Goal: Task Accomplishment & Management: Manage account settings

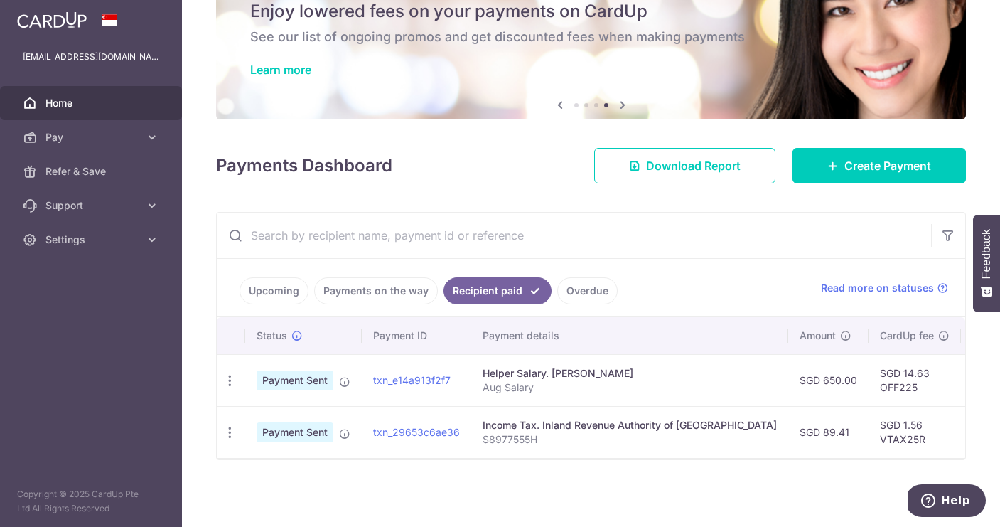
scroll to position [0, 179]
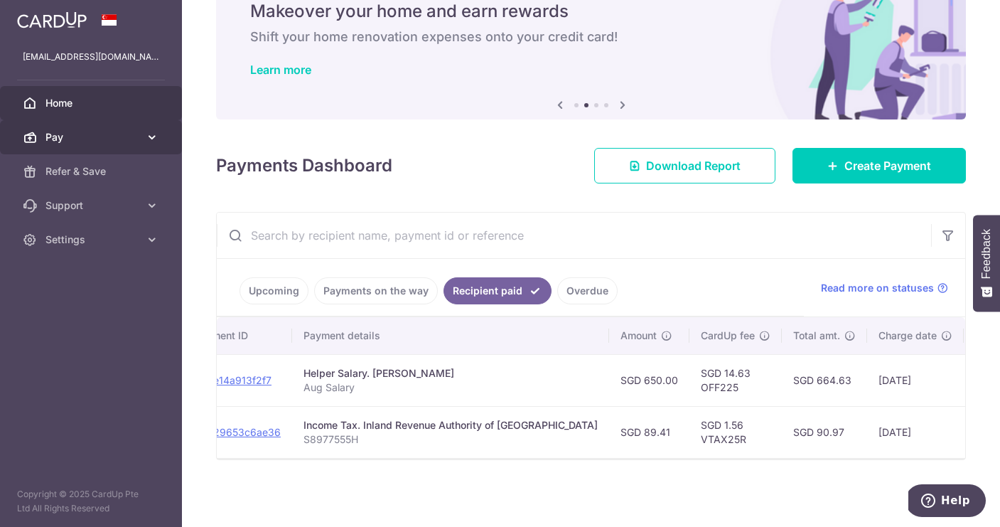
click at [144, 139] on link "Pay" at bounding box center [91, 137] width 182 height 34
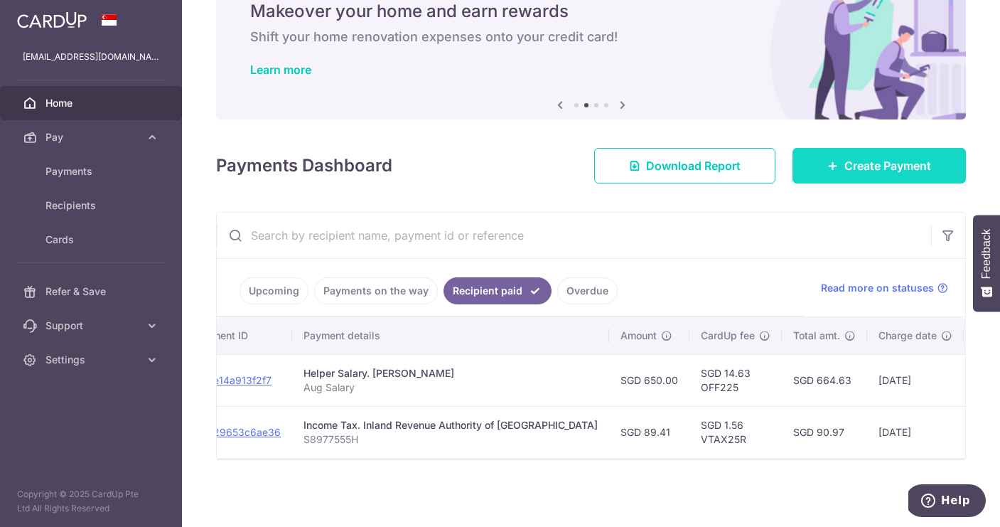
click at [889, 161] on span "Create Payment" at bounding box center [887, 165] width 87 height 17
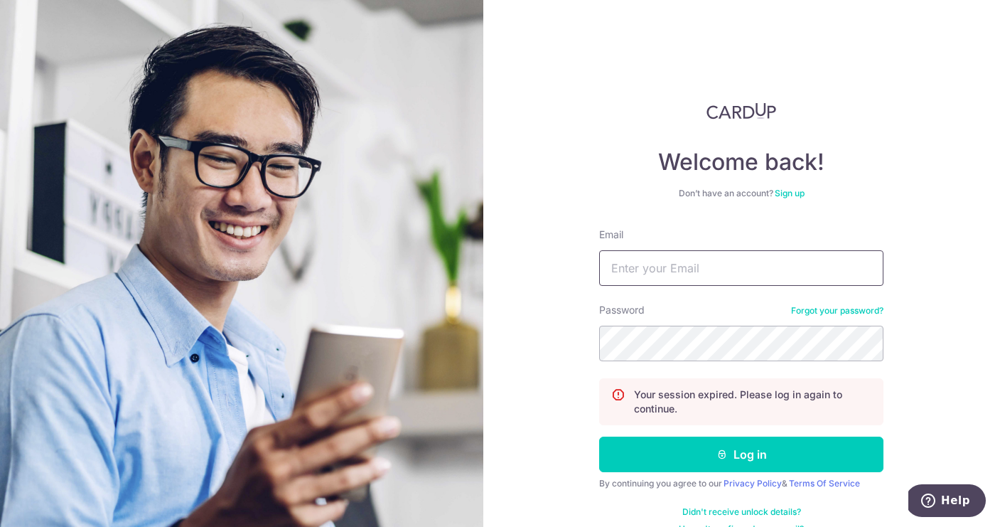
type input "riandy.tanri@gmail.com"
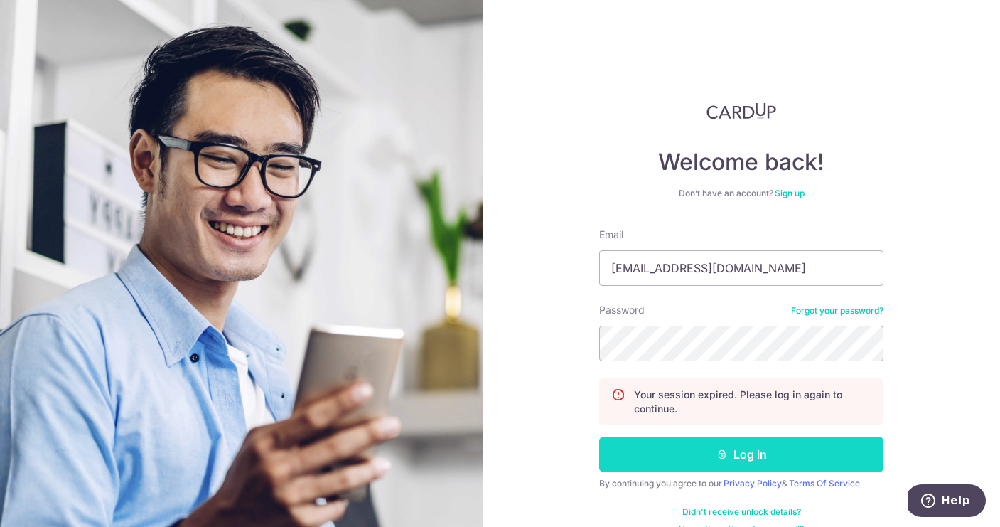
click at [708, 458] on button "Log in" at bounding box center [741, 454] width 284 height 36
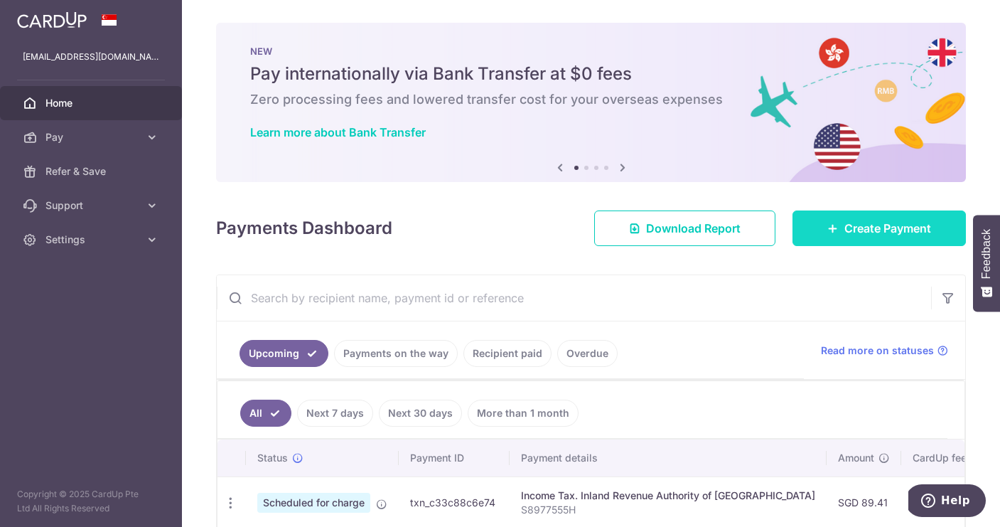
click at [893, 219] on link "Create Payment" at bounding box center [879, 228] width 173 height 36
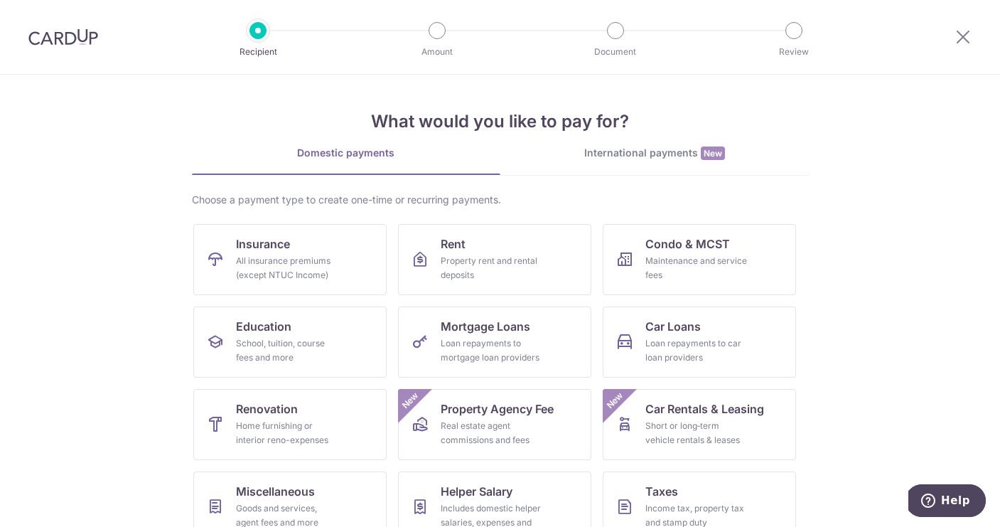
scroll to position [70, 0]
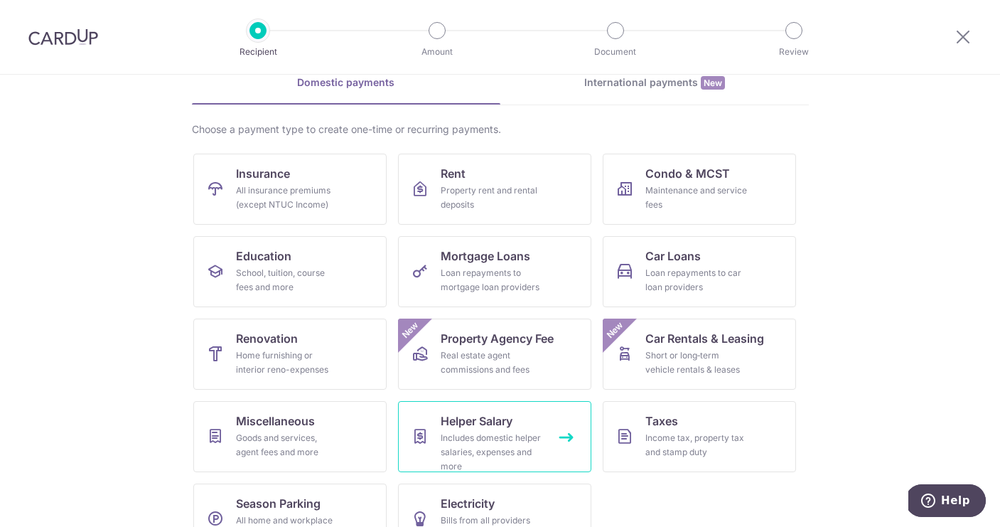
click at [492, 425] on span "Helper Salary" at bounding box center [477, 420] width 72 height 17
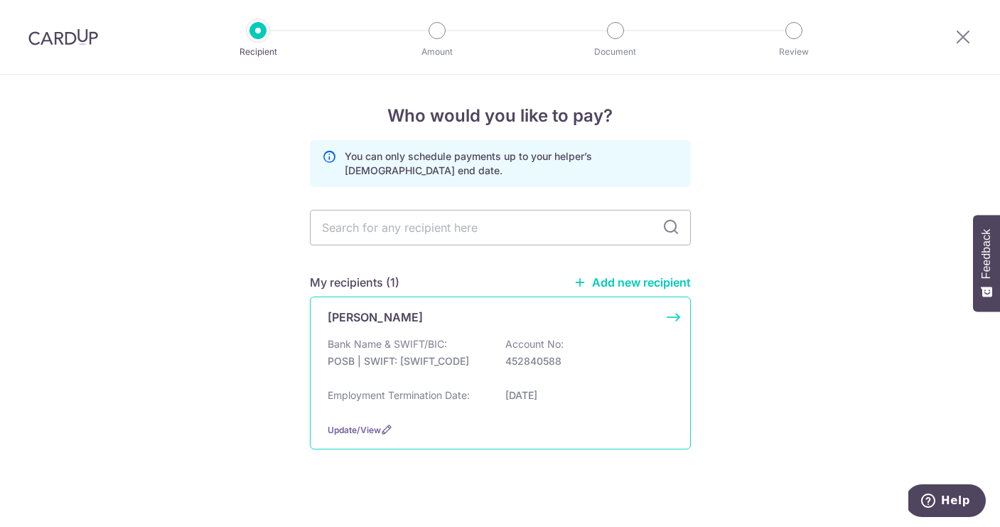
click at [569, 349] on div "Bank Name & SWIFT/BIC: POSB | SWIFT: DBSSSGSGXXX Account No: 452840588" at bounding box center [500, 359] width 345 height 45
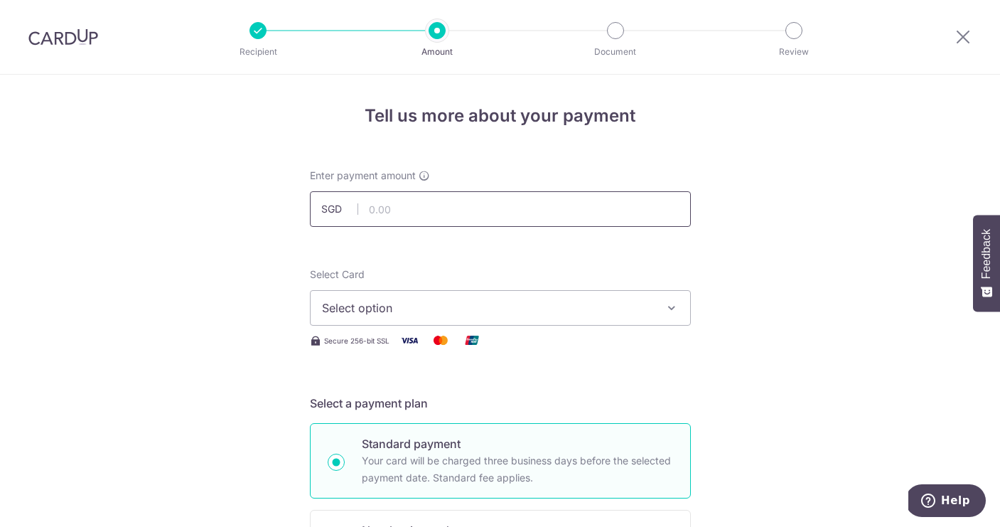
click at [424, 195] on input "text" at bounding box center [500, 209] width 381 height 36
click at [527, 312] on span "Select option" at bounding box center [487, 307] width 331 height 17
type input "650.00"
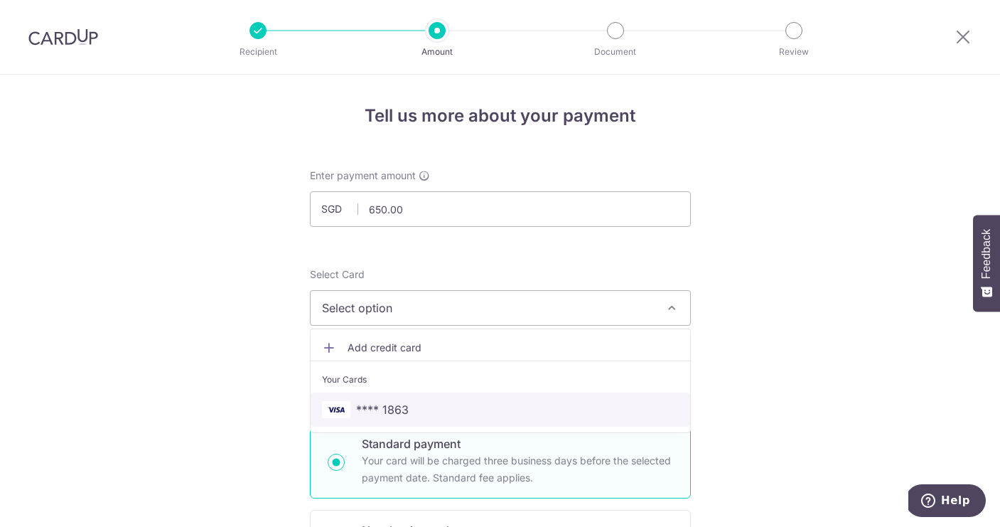
click at [407, 408] on span "**** 1863" at bounding box center [382, 409] width 53 height 17
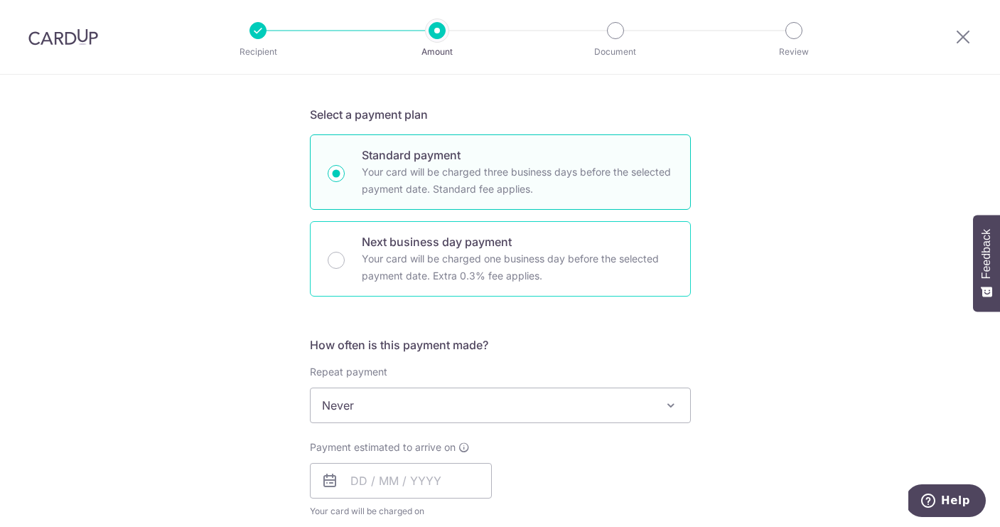
scroll to position [301, 0]
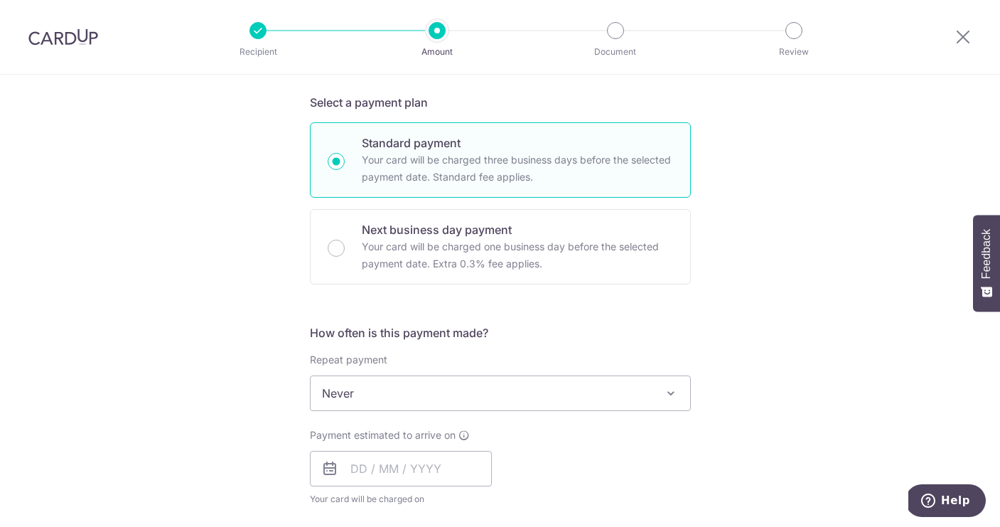
click at [653, 392] on span "Never" at bounding box center [501, 393] width 380 height 34
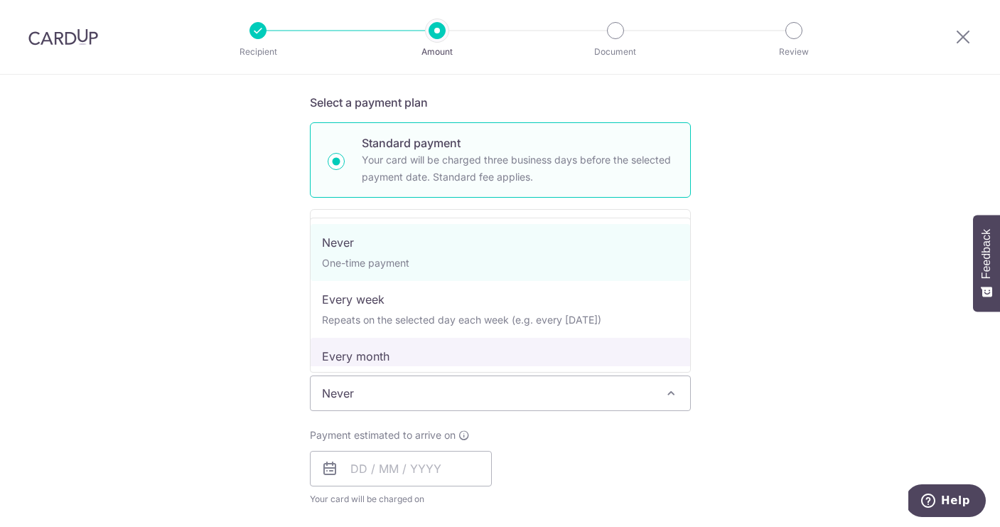
select select "3"
type input "01/06/2026"
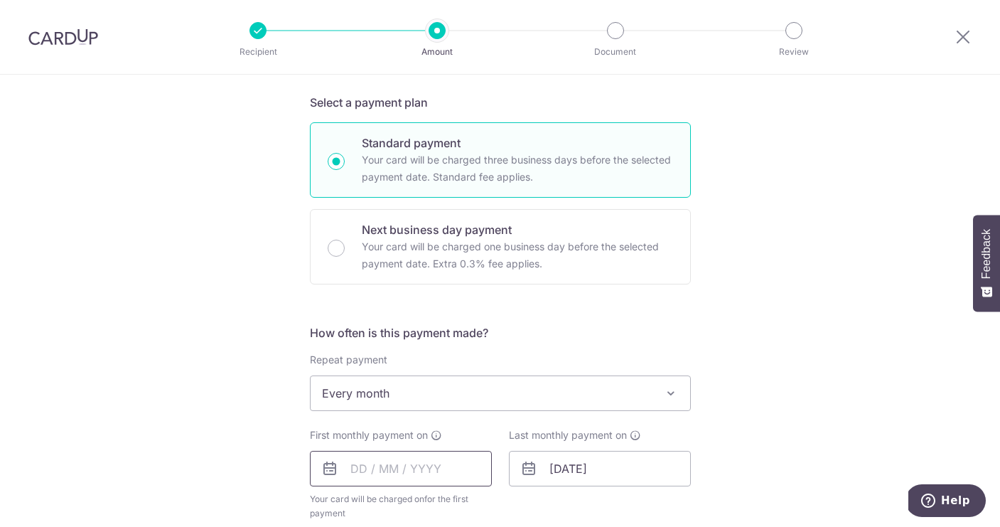
click at [358, 467] on input "text" at bounding box center [401, 469] width 182 height 36
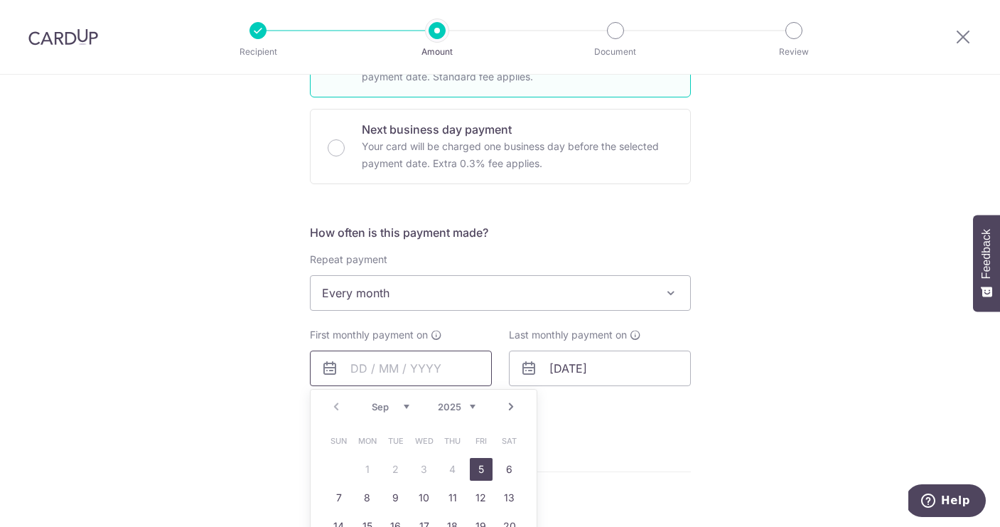
scroll to position [409, 0]
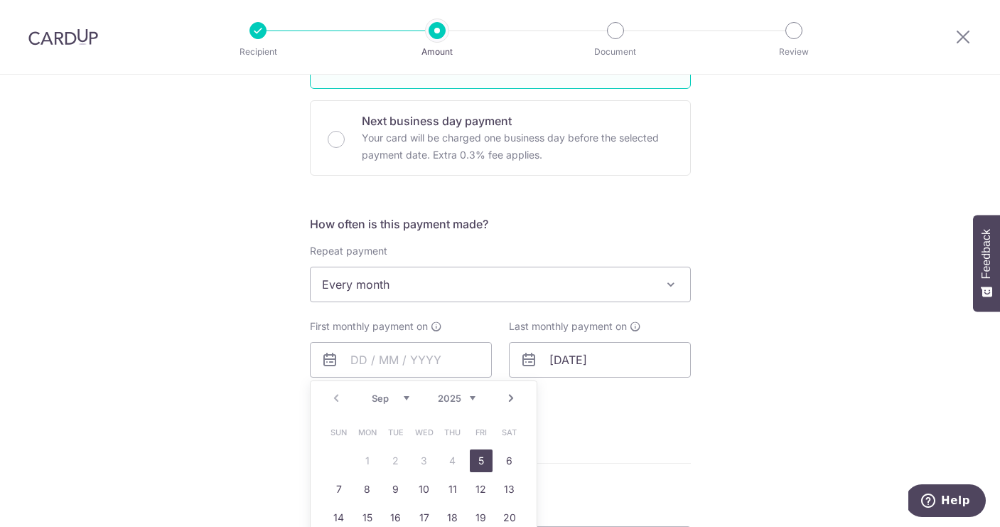
click at [506, 395] on link "Next" at bounding box center [511, 398] width 17 height 17
click at [425, 461] on link "1" at bounding box center [424, 460] width 23 height 23
type input "[DATE]"
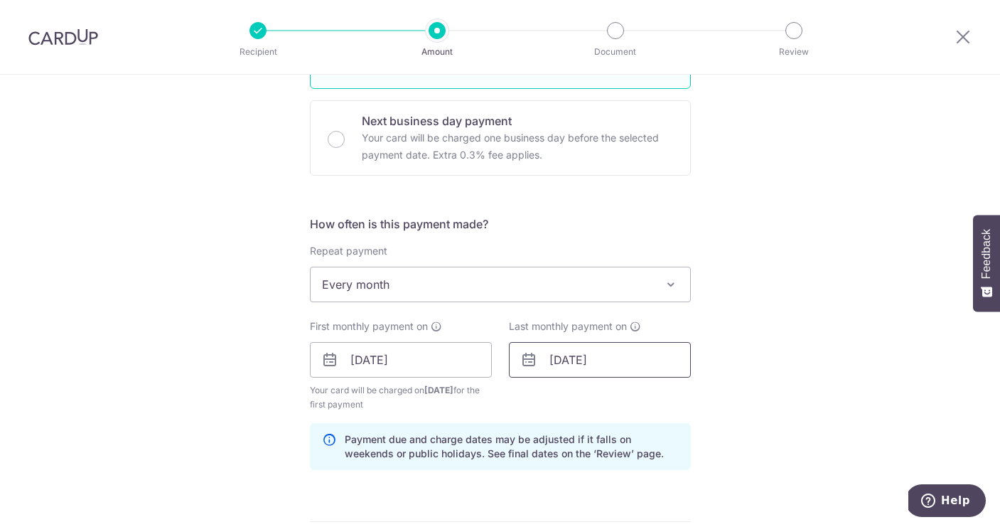
click at [643, 354] on input "01/06/2026" at bounding box center [600, 360] width 182 height 36
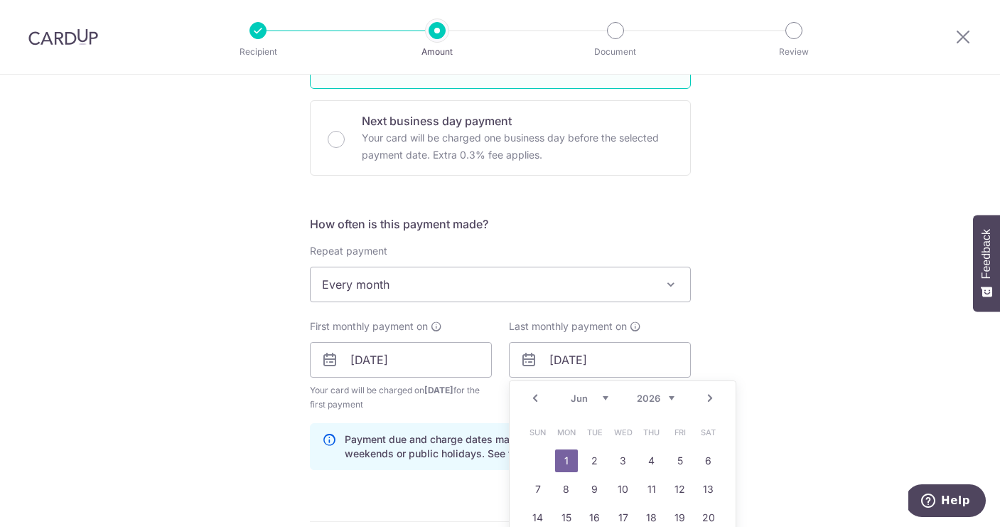
click at [714, 395] on link "Next" at bounding box center [710, 398] width 17 height 17
click at [535, 397] on link "Prev" at bounding box center [535, 398] width 17 height 17
click at [683, 462] on link "1" at bounding box center [680, 460] width 23 height 23
type input "[DATE]"
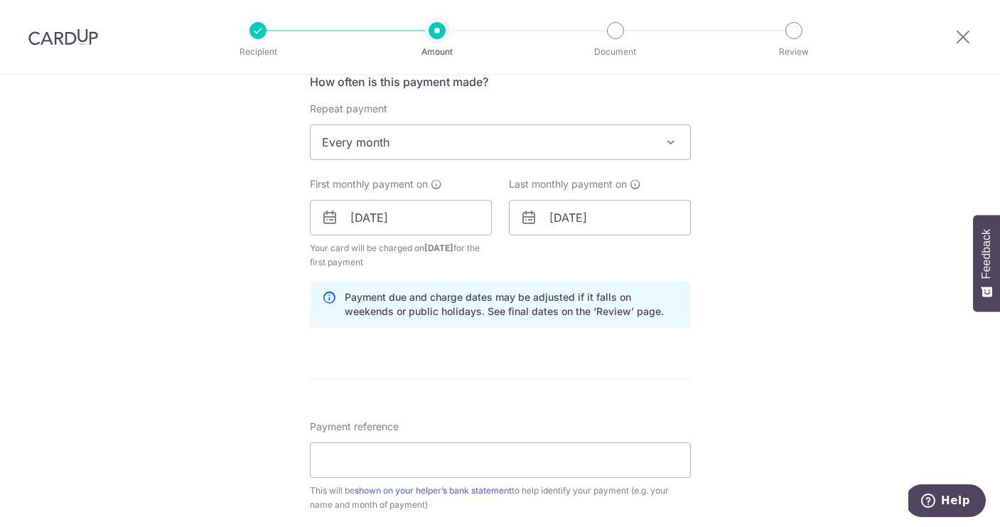
scroll to position [549, 0]
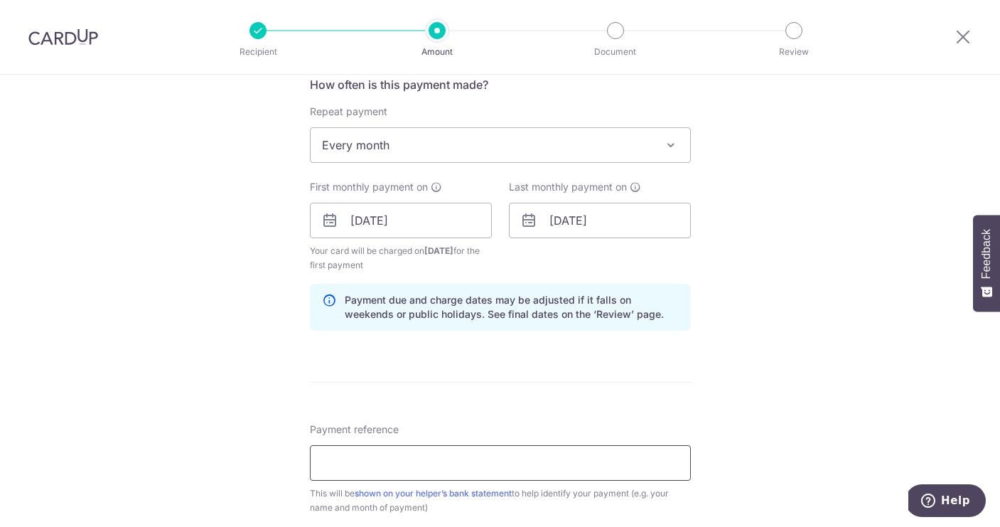
click at [417, 456] on input "Payment reference" at bounding box center [500, 463] width 381 height 36
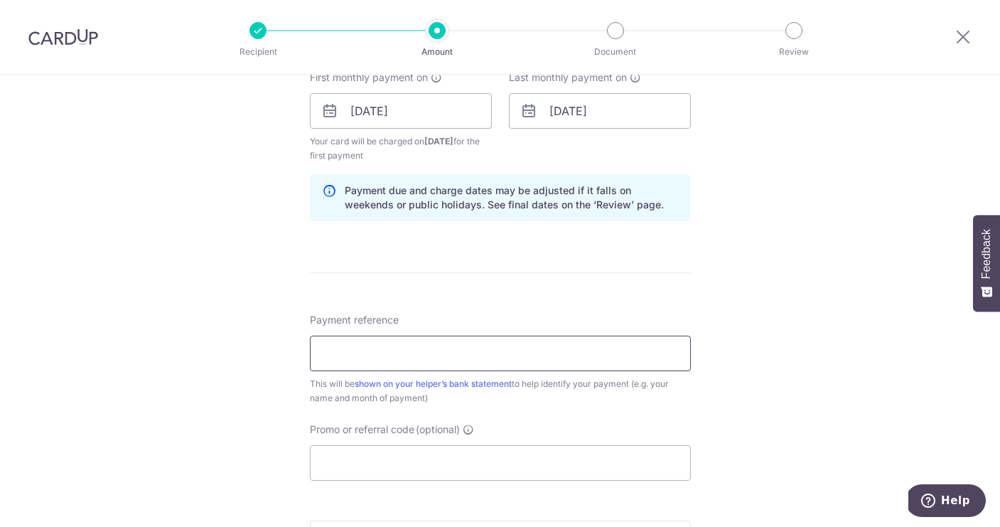
scroll to position [681, 0]
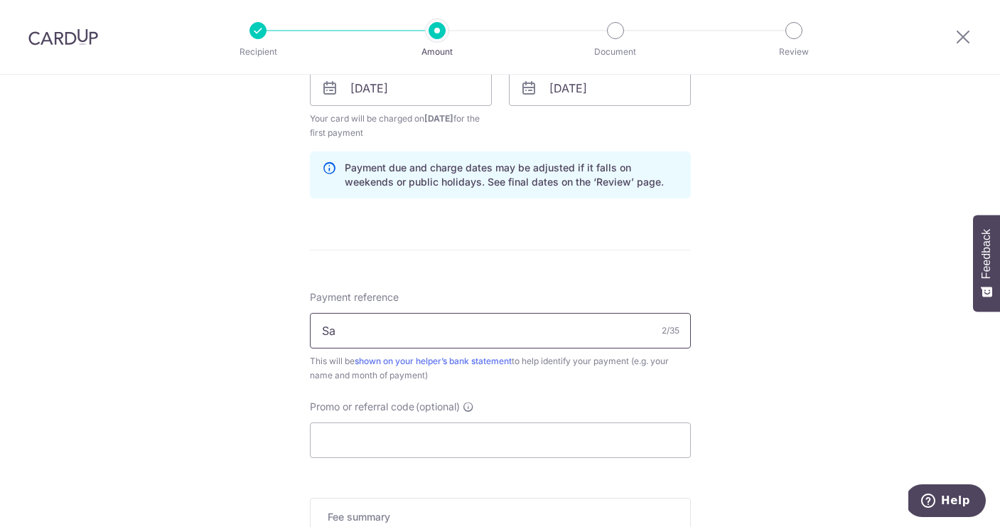
type input "S"
type input "Salary Sep"
click at [352, 439] on input "Promo or referral code (optional)" at bounding box center [500, 440] width 381 height 36
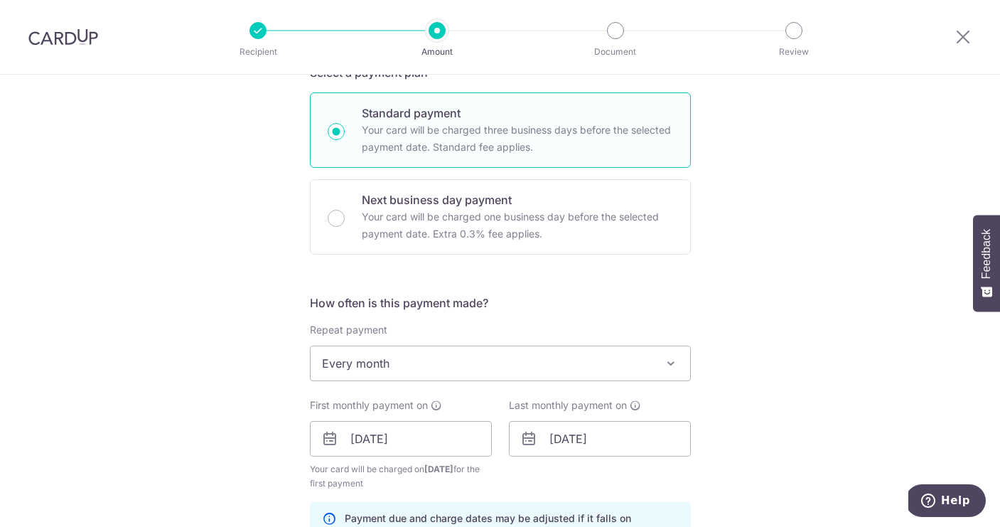
scroll to position [436, 0]
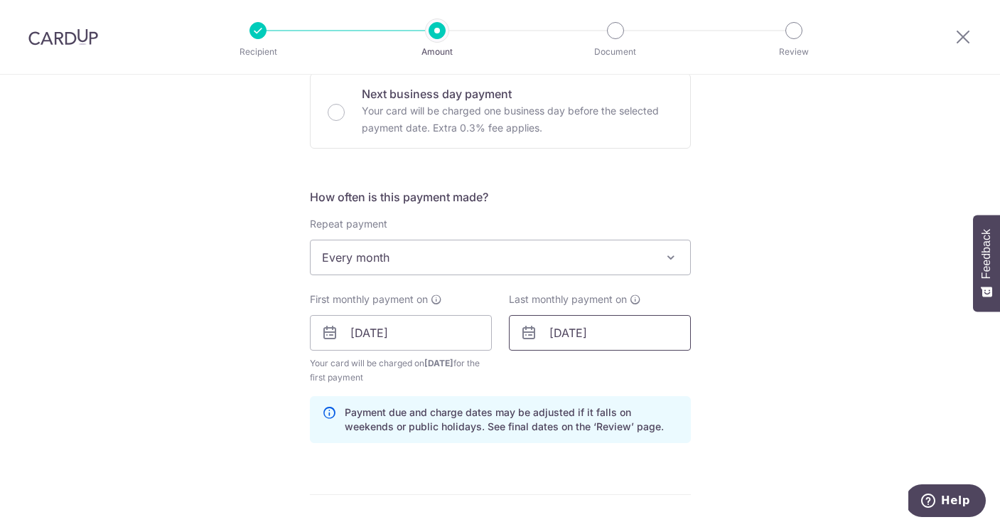
type input "REC185"
click at [635, 330] on input "[DATE]" at bounding box center [600, 333] width 182 height 36
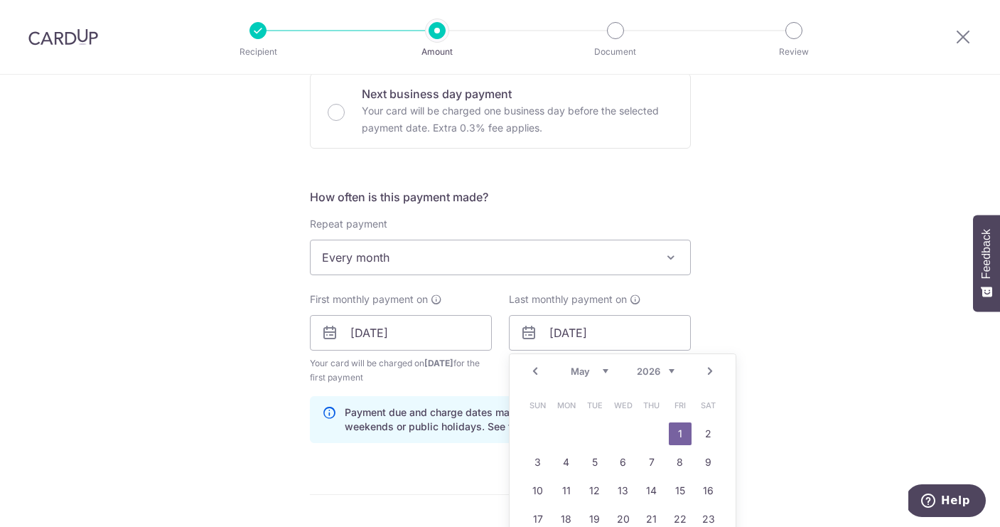
click at [757, 278] on div "Tell us more about your payment Enter payment amount SGD 650.00 650.00 Select C…" at bounding box center [500, 349] width 1000 height 1422
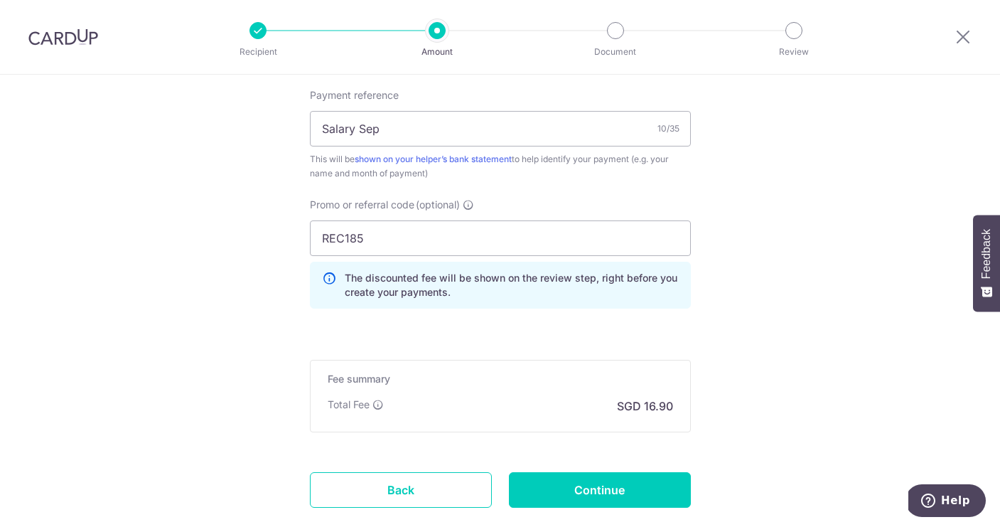
scroll to position [967, 0]
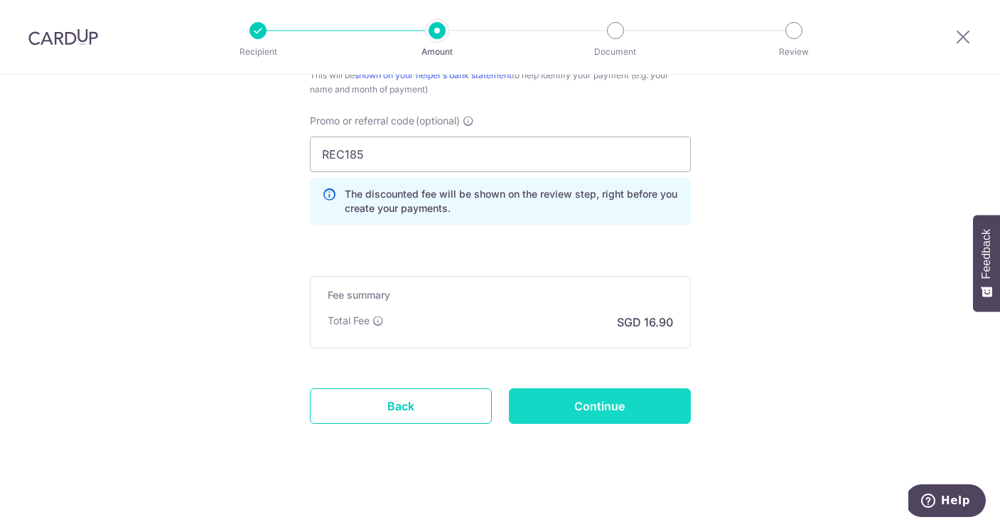
click at [635, 404] on input "Continue" at bounding box center [600, 406] width 182 height 36
type input "Create Schedule"
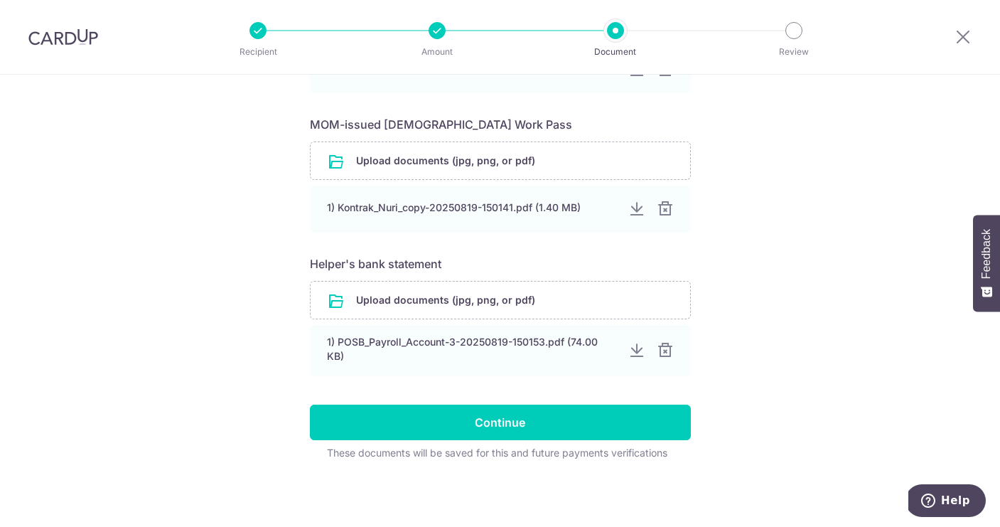
scroll to position [611, 0]
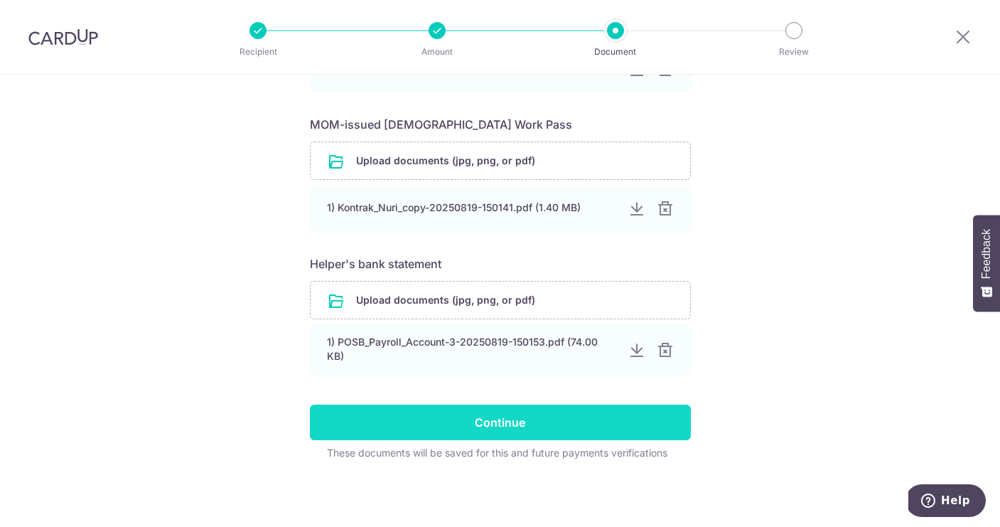
click at [566, 436] on input "Continue" at bounding box center [500, 422] width 381 height 36
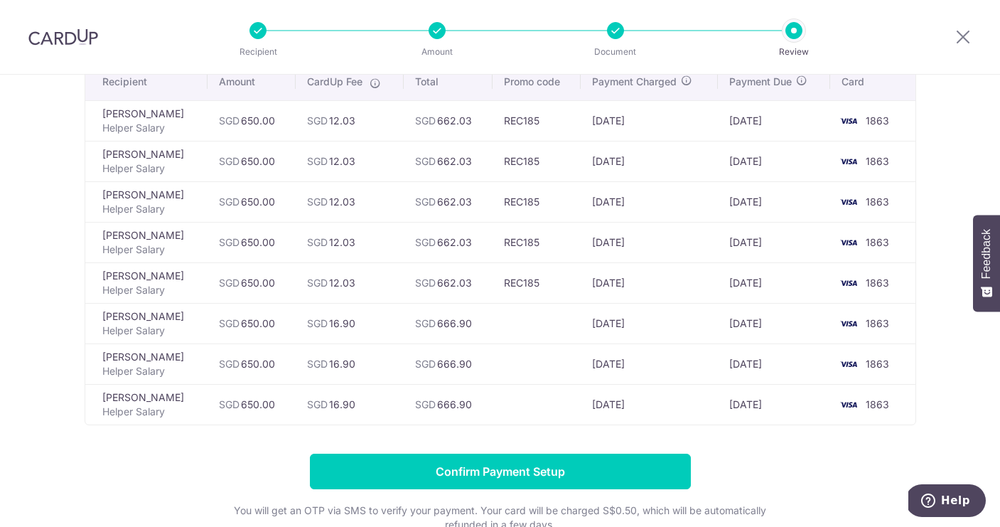
scroll to position [4, 0]
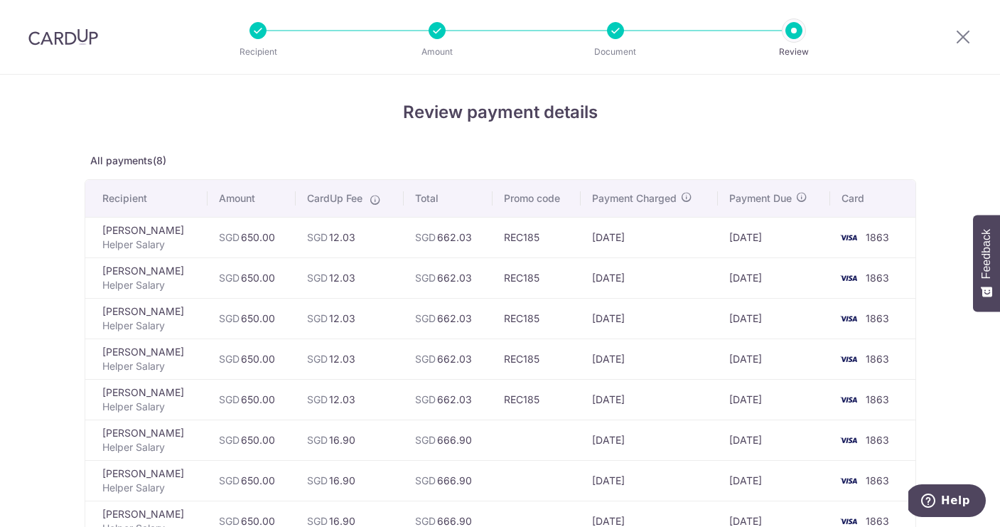
click at [439, 31] on div at bounding box center [437, 30] width 17 height 17
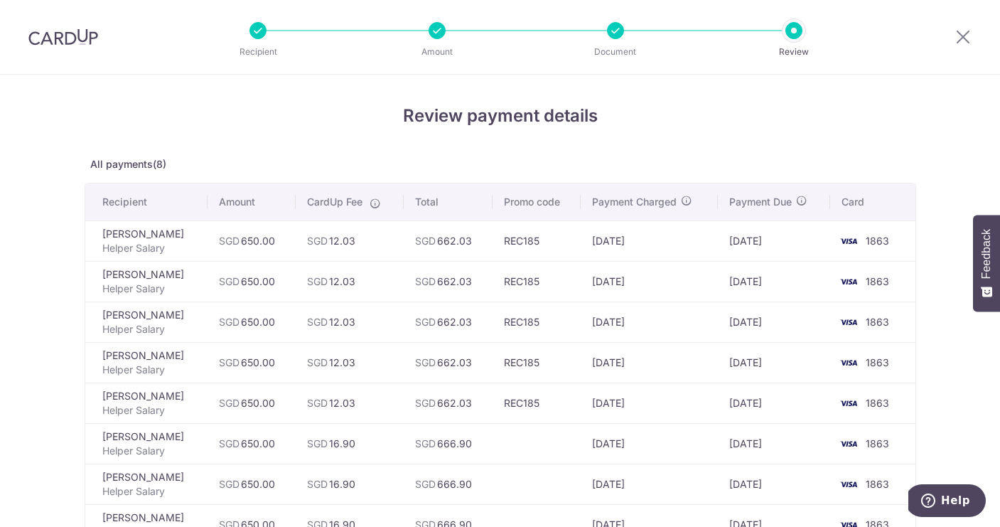
scroll to position [0, 0]
click at [967, 33] on icon at bounding box center [963, 37] width 17 height 18
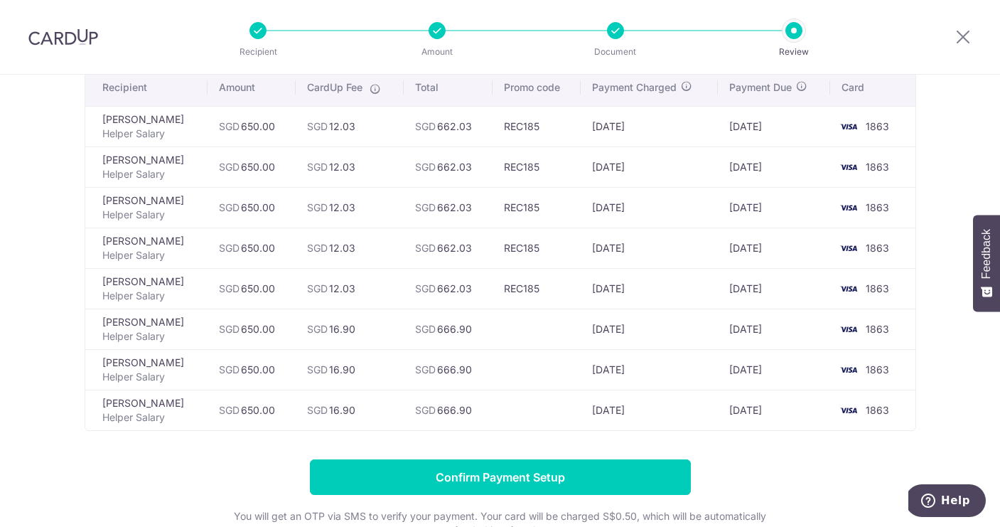
scroll to position [232, 0]
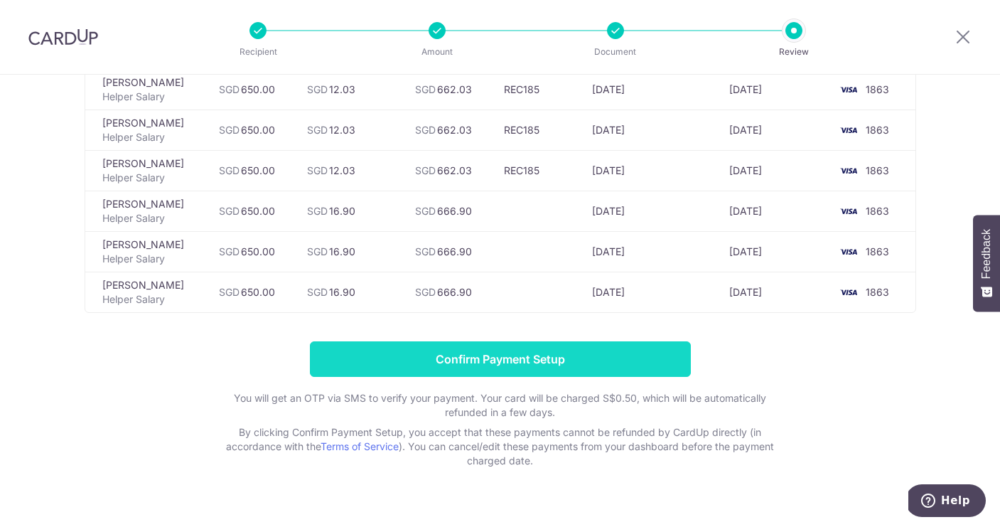
click at [547, 364] on input "Confirm Payment Setup" at bounding box center [500, 359] width 381 height 36
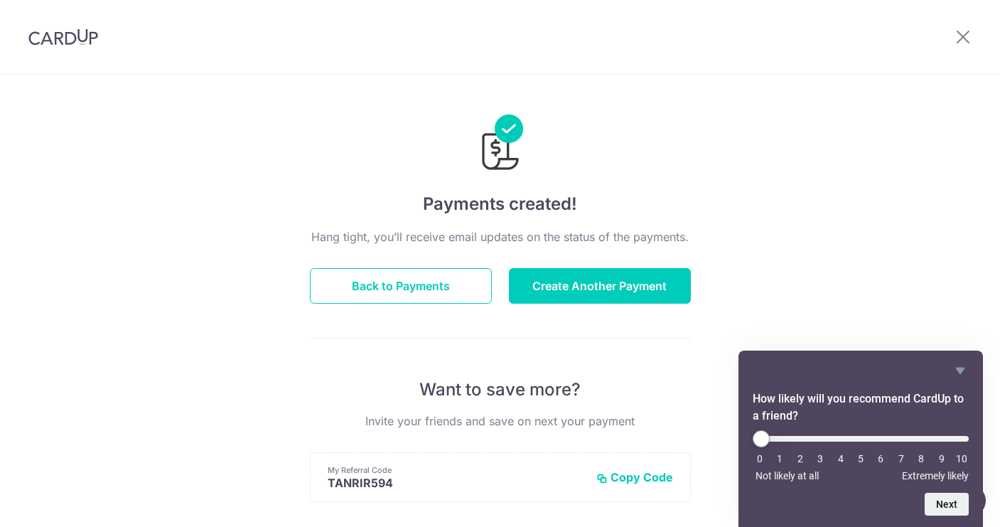
click at [385, 285] on button "Back to Payments" at bounding box center [401, 286] width 182 height 36
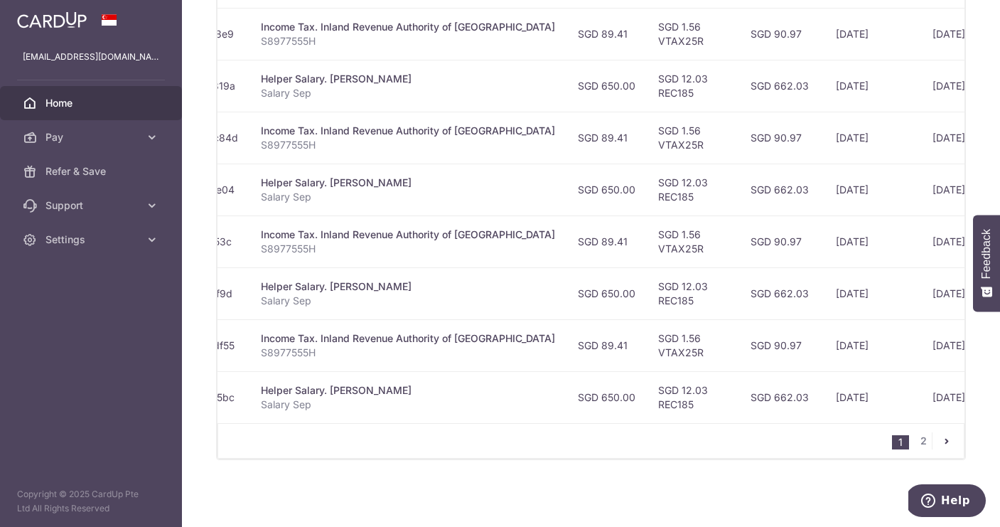
scroll to position [572, 0]
click at [923, 441] on link "2" at bounding box center [923, 440] width 17 height 17
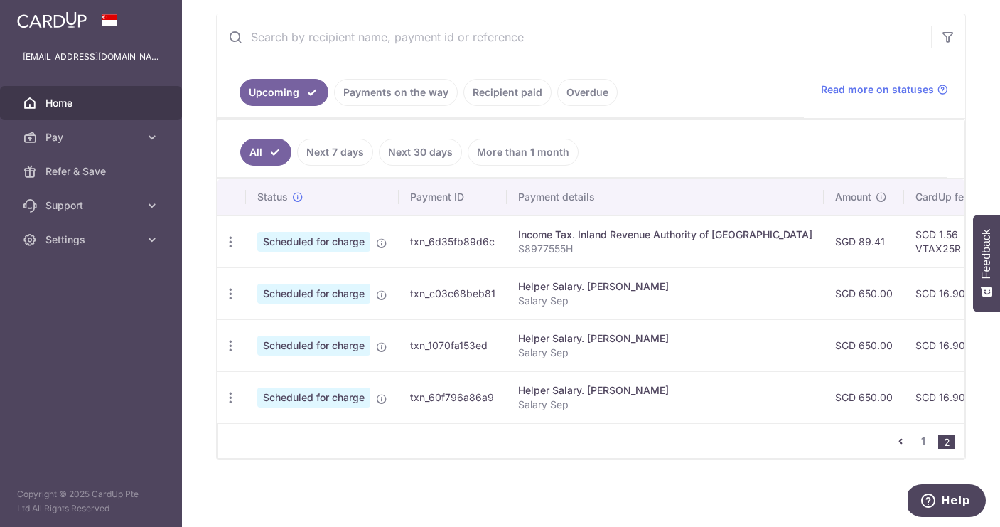
scroll to position [0, 0]
click at [231, 250] on icon "button" at bounding box center [230, 242] width 15 height 15
click at [296, 331] on span "Update payment" at bounding box center [306, 332] width 97 height 17
radio input "true"
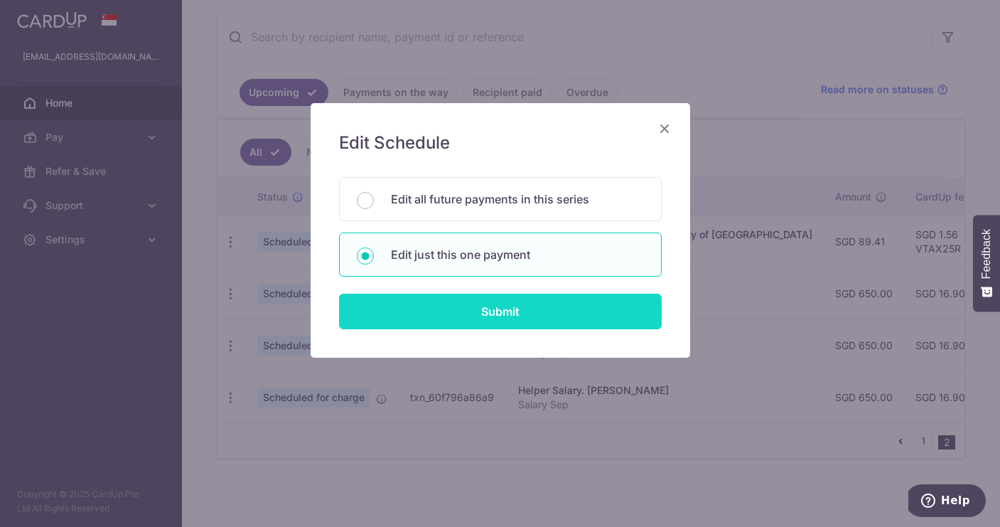
click at [541, 312] on input "Submit" at bounding box center [500, 312] width 323 height 36
radio input "true"
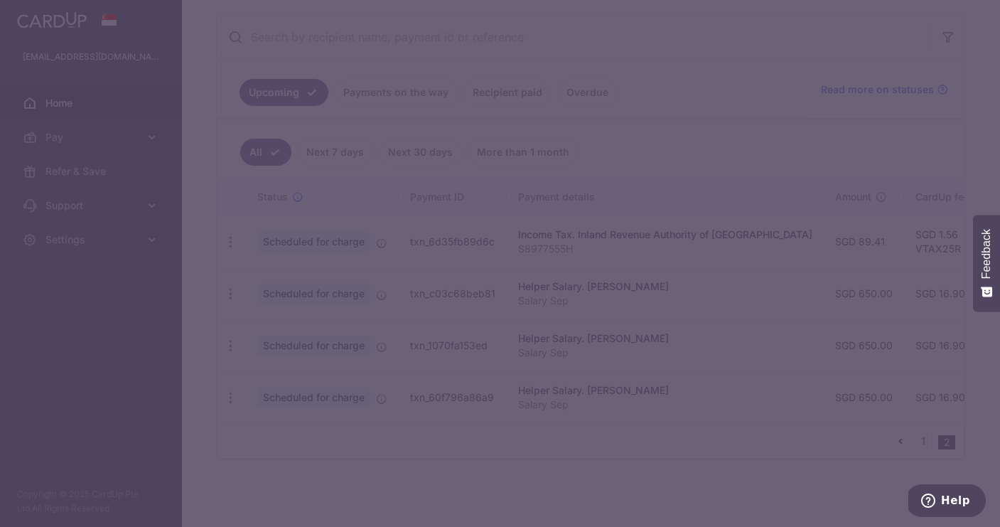
type input "650.00"
type input "[DATE]"
type input "Salary Sep"
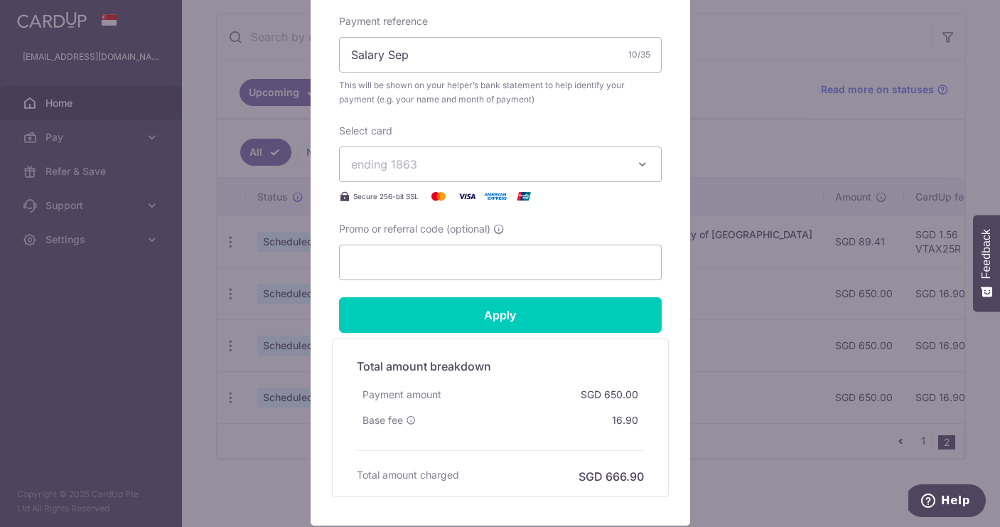
scroll to position [508, 0]
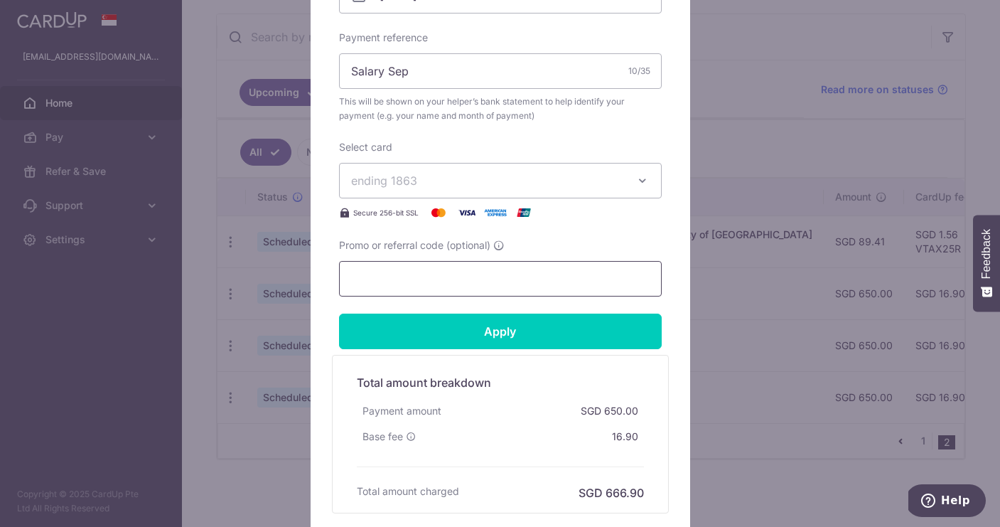
click at [449, 277] on input "Promo or referral code (optional)" at bounding box center [500, 279] width 323 height 36
type input "2"
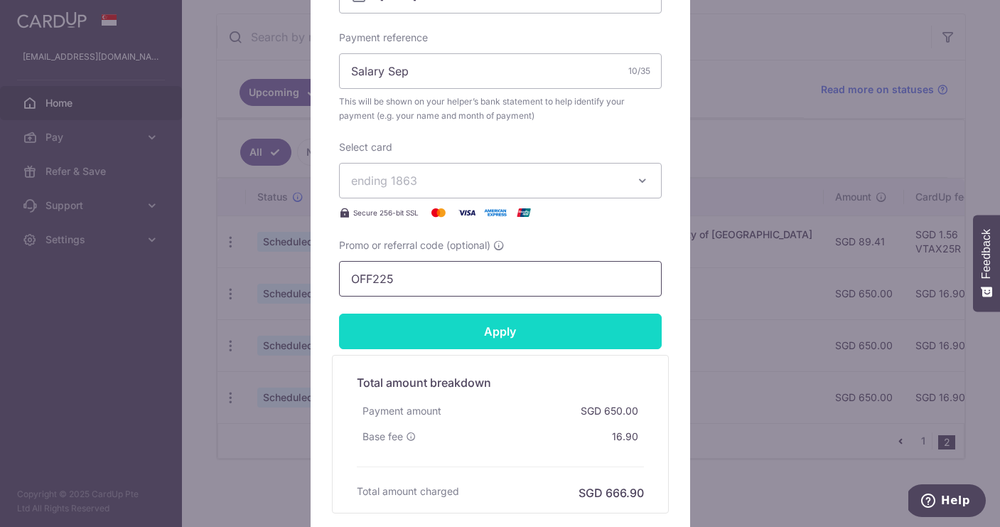
type input "OFF225"
click at [503, 341] on input "Apply" at bounding box center [500, 331] width 323 height 36
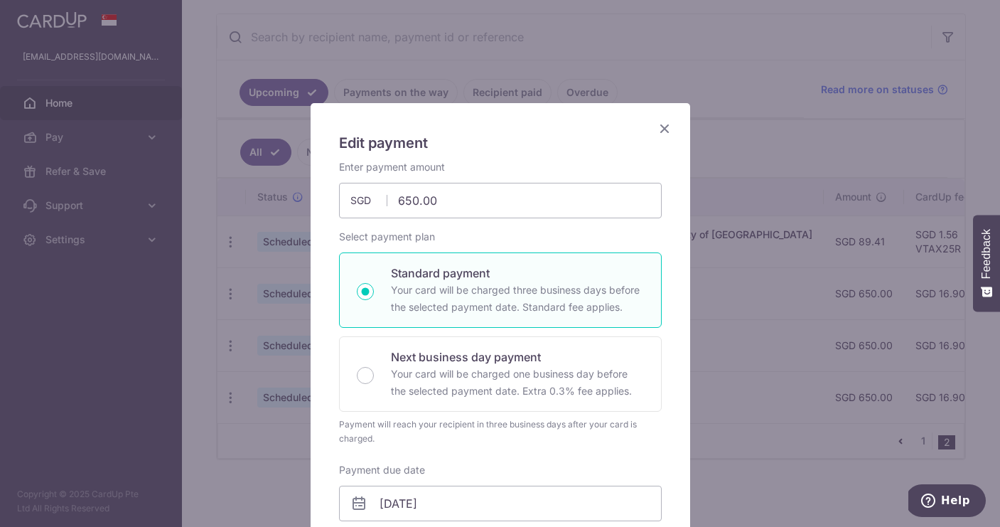
scroll to position [0, 0]
click at [666, 127] on icon "Close" at bounding box center [664, 128] width 17 height 18
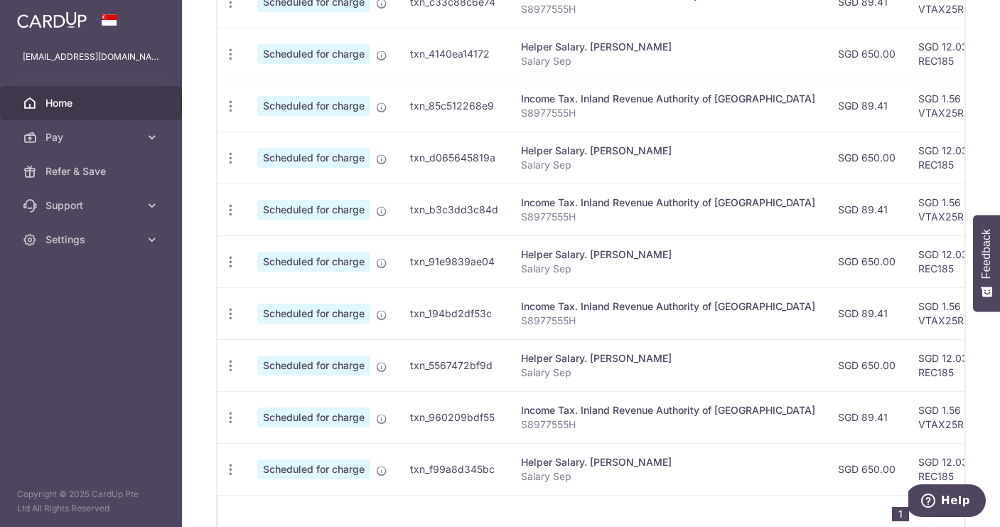
scroll to position [572, 0]
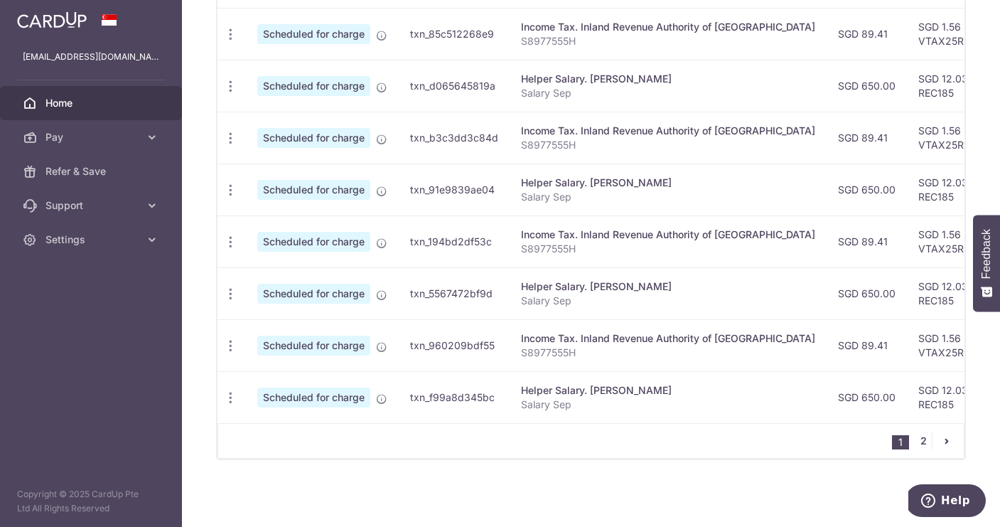
click at [919, 443] on link "2" at bounding box center [923, 440] width 17 height 17
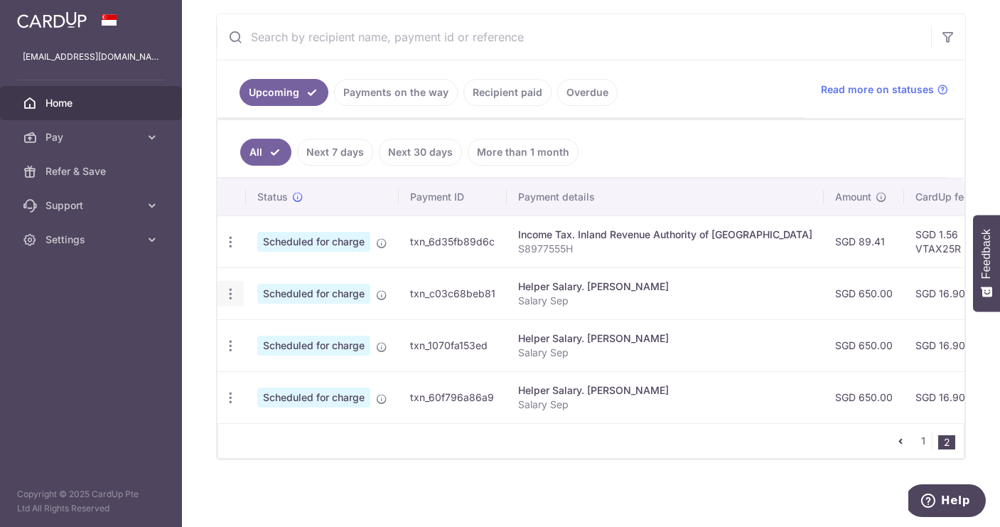
scroll to position [0, 0]
click at [229, 250] on icon "button" at bounding box center [230, 242] width 15 height 15
click at [282, 365] on span "Cancel payment" at bounding box center [306, 367] width 95 height 17
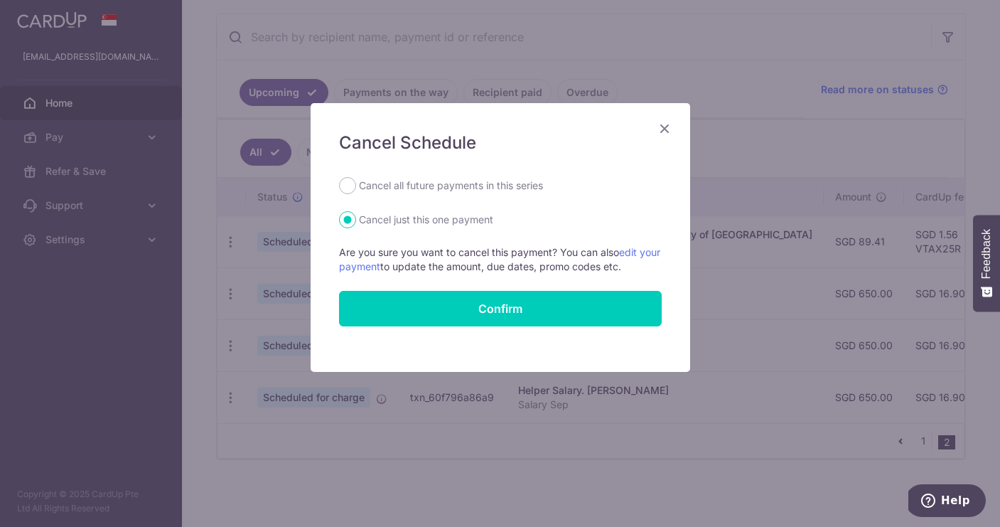
click at [664, 128] on icon "Close" at bounding box center [664, 128] width 17 height 18
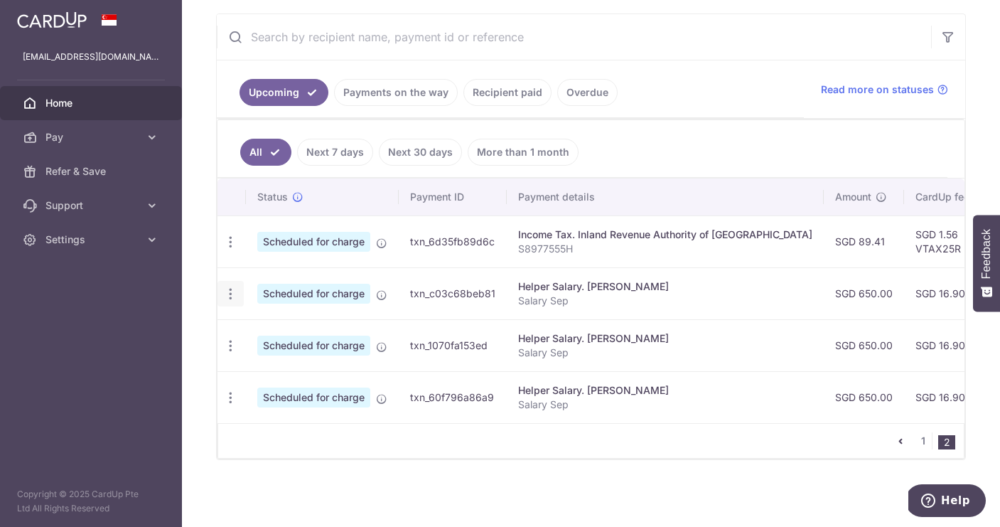
click at [232, 250] on icon "button" at bounding box center [230, 242] width 15 height 15
click at [306, 328] on span "Update payment" at bounding box center [306, 332] width 97 height 17
radio input "true"
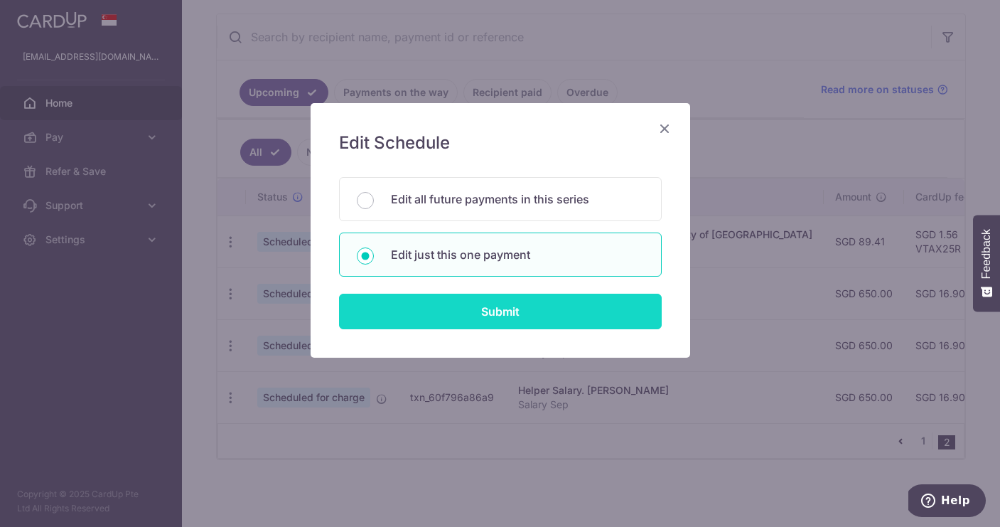
click at [490, 311] on input "Submit" at bounding box center [500, 312] width 323 height 36
radio input "true"
type input "650.00"
type input "[DATE]"
type input "Salary Sep"
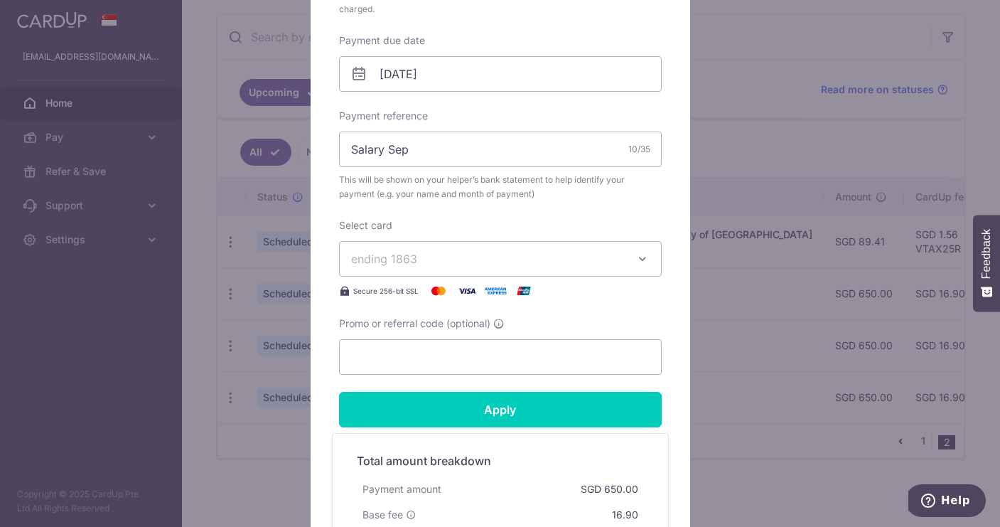
scroll to position [430, 0]
click at [407, 355] on input "Promo or referral code (optional)" at bounding box center [500, 356] width 323 height 36
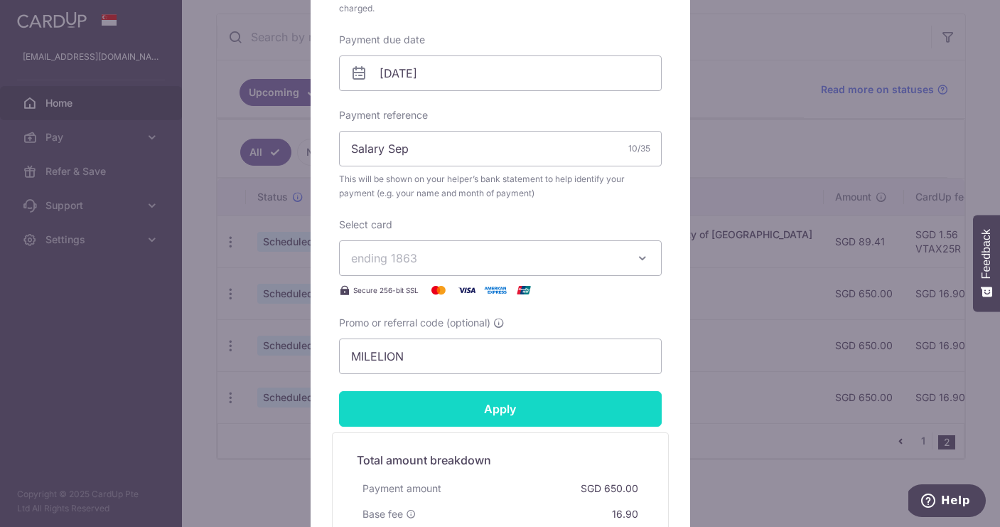
click at [512, 409] on input "Apply" at bounding box center [500, 409] width 323 height 36
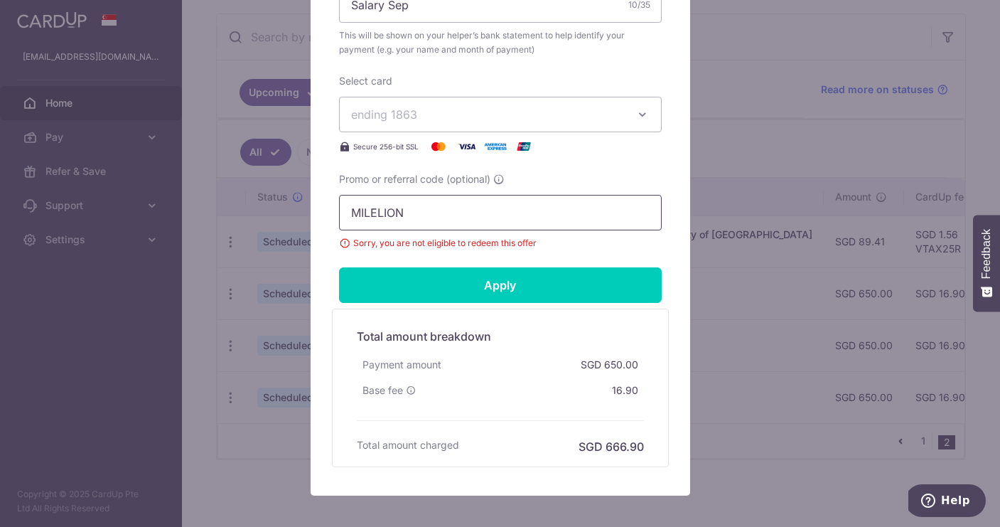
scroll to position [574, 0]
click at [431, 215] on input "MILELION" at bounding box center [500, 212] width 323 height 36
type input "M"
type input "p"
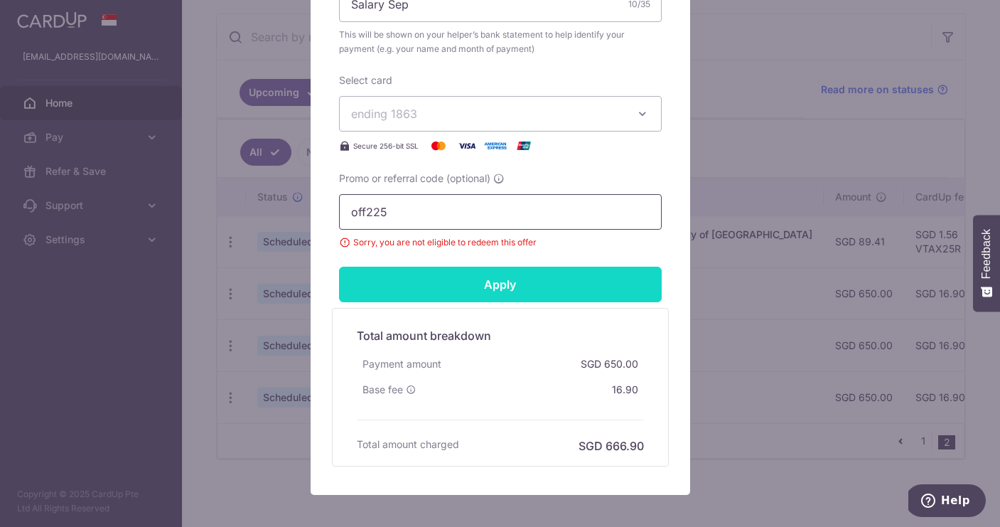
type input "off225"
click at [464, 279] on input "Apply" at bounding box center [500, 285] width 323 height 36
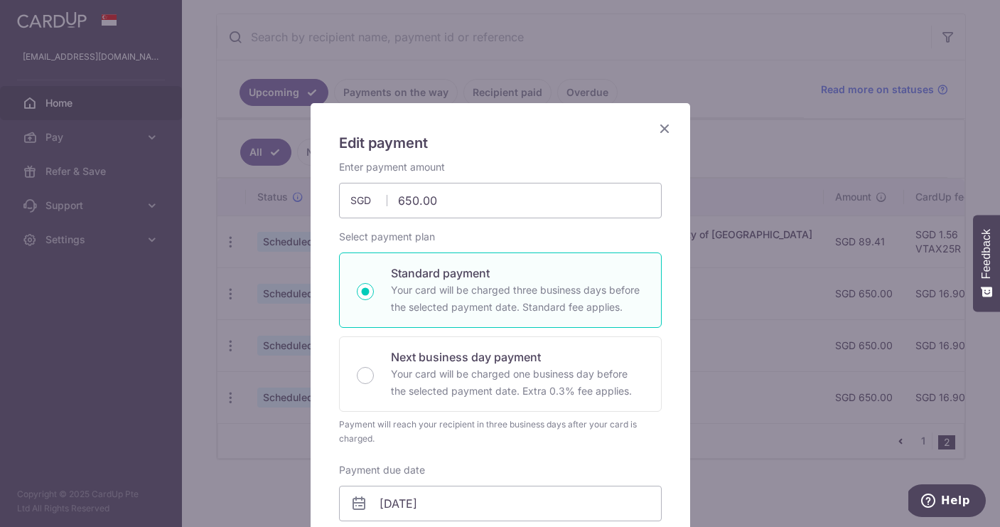
scroll to position [0, 0]
click at [664, 129] on icon "Close" at bounding box center [664, 128] width 17 height 18
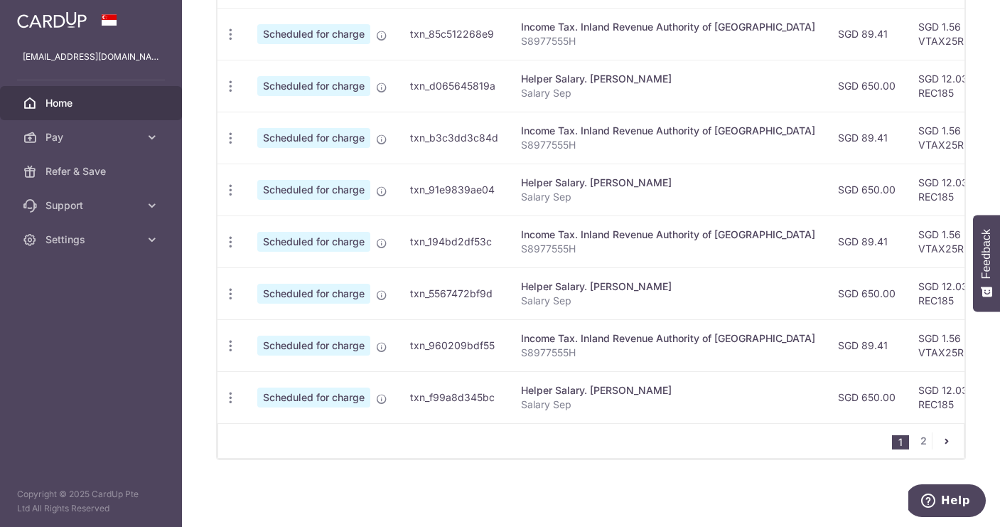
scroll to position [572, 0]
click at [921, 441] on link "2" at bounding box center [923, 440] width 17 height 17
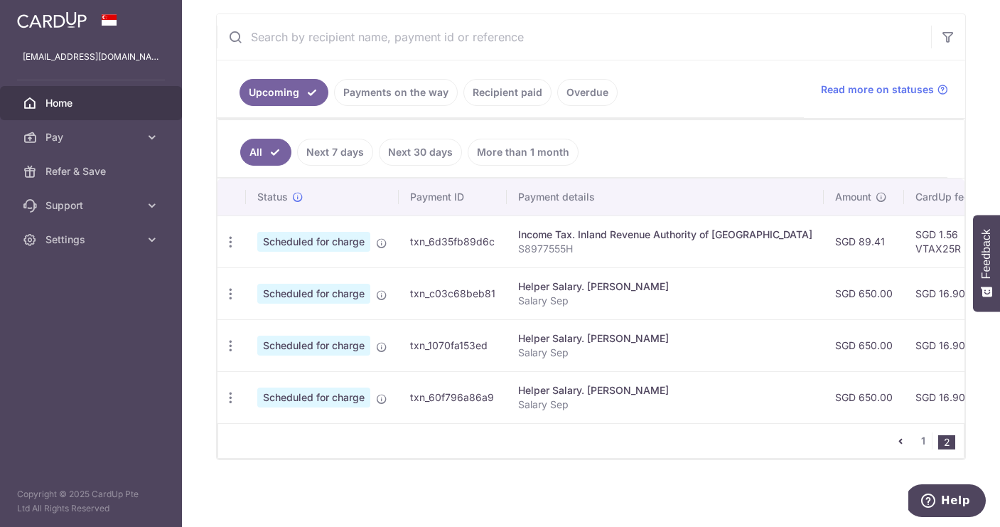
scroll to position [0, 0]
click at [225, 250] on icon "button" at bounding box center [230, 242] width 15 height 15
click at [291, 365] on span "Cancel payment" at bounding box center [306, 367] width 95 height 17
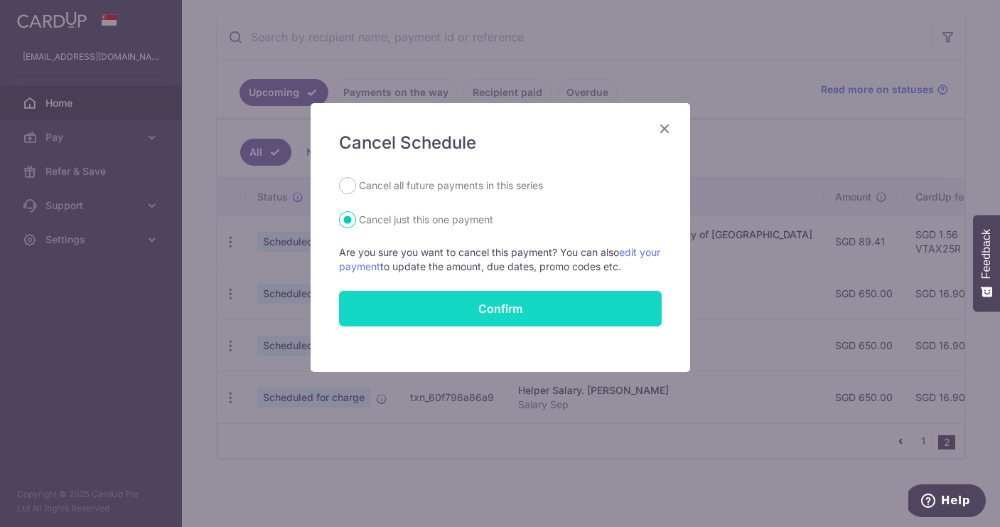
click at [552, 298] on button "Confirm" at bounding box center [500, 309] width 323 height 36
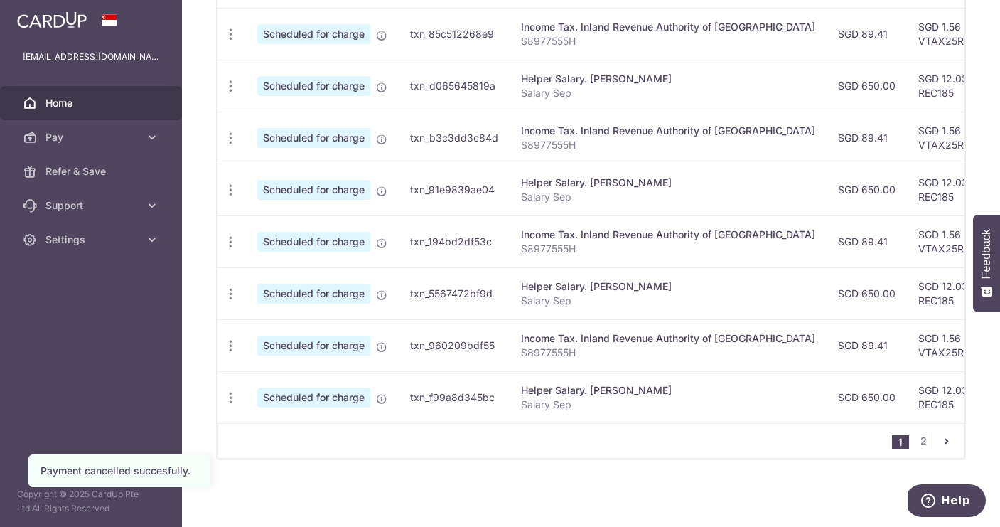
scroll to position [572, 0]
click at [923, 441] on link "2" at bounding box center [923, 440] width 17 height 17
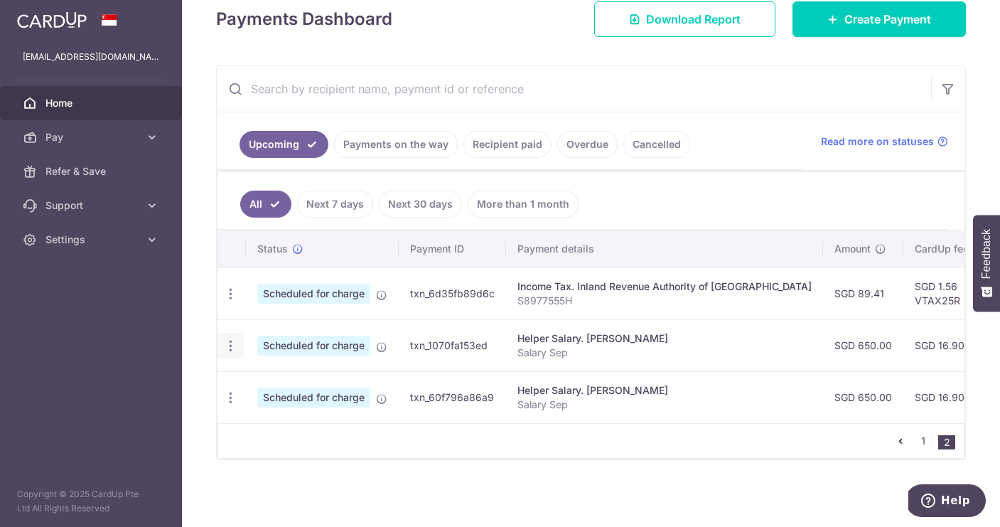
scroll to position [0, 0]
click at [231, 301] on icon "button" at bounding box center [230, 293] width 15 height 15
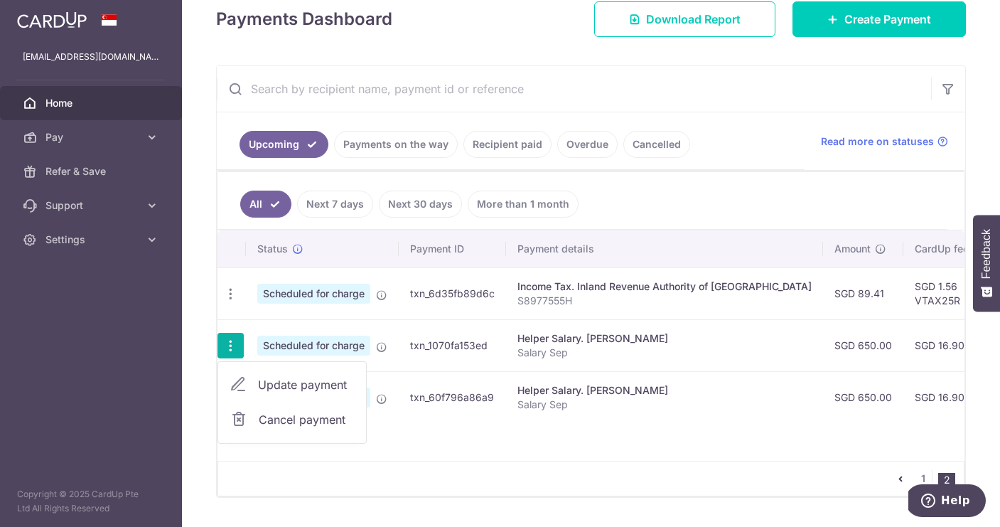
click at [311, 419] on span "Cancel payment" at bounding box center [306, 419] width 95 height 17
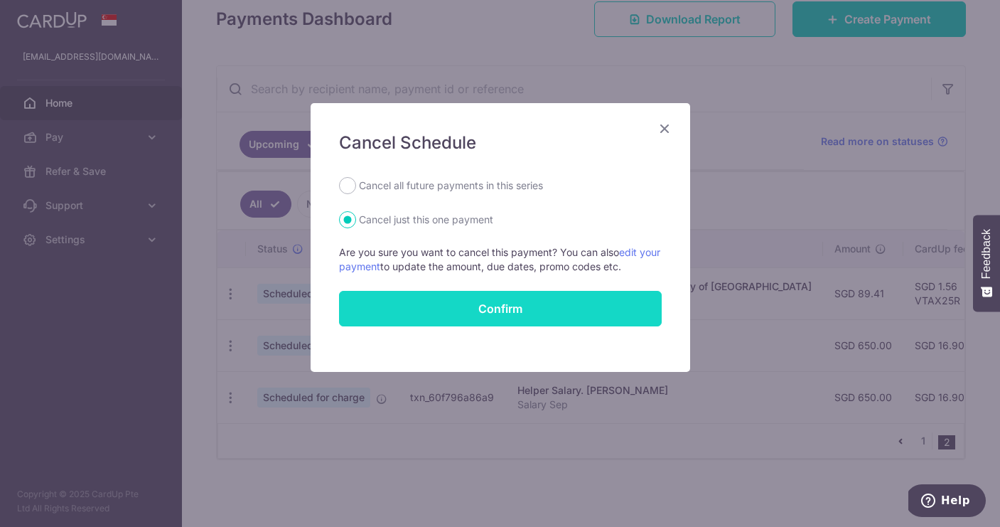
click at [552, 308] on button "Confirm" at bounding box center [500, 309] width 323 height 36
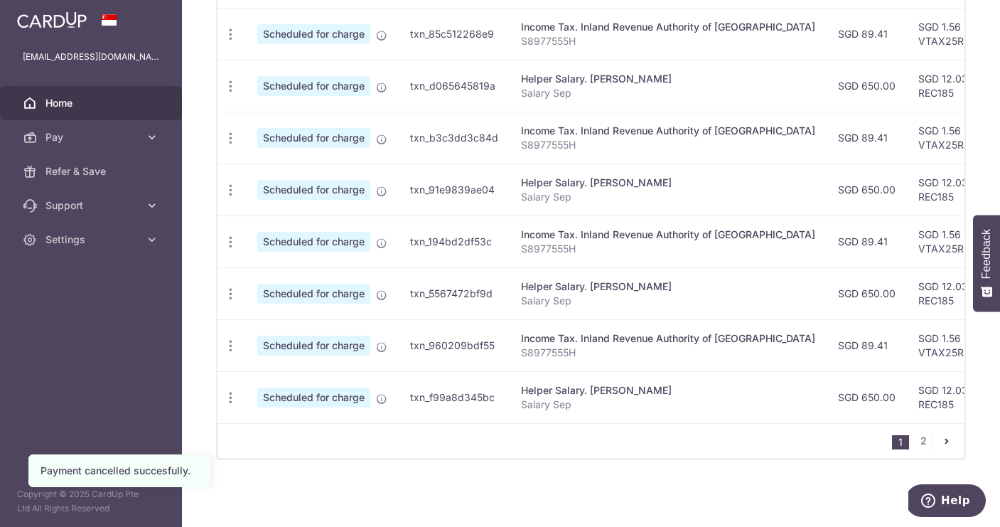
scroll to position [572, 0]
click at [924, 441] on link "2" at bounding box center [923, 440] width 17 height 17
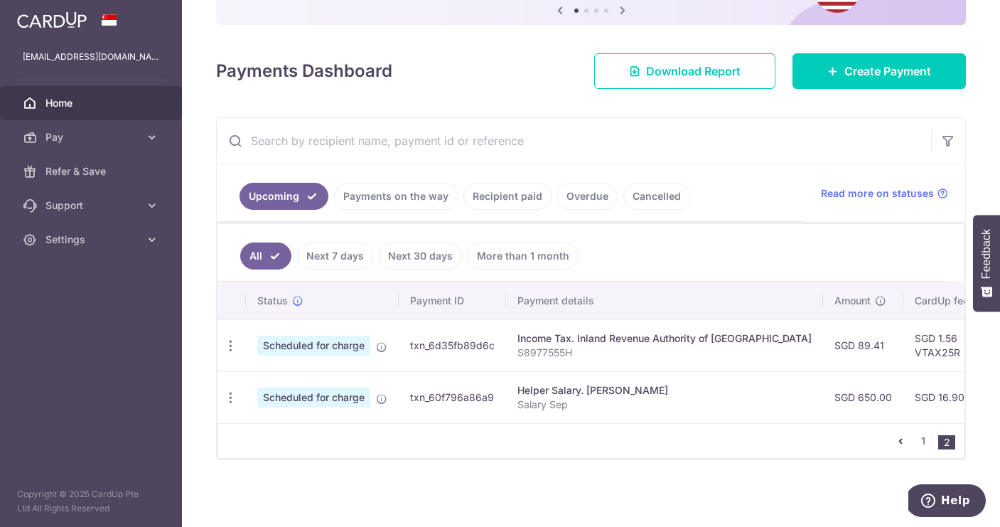
scroll to position [0, 0]
click at [226, 353] on icon "button" at bounding box center [230, 345] width 15 height 15
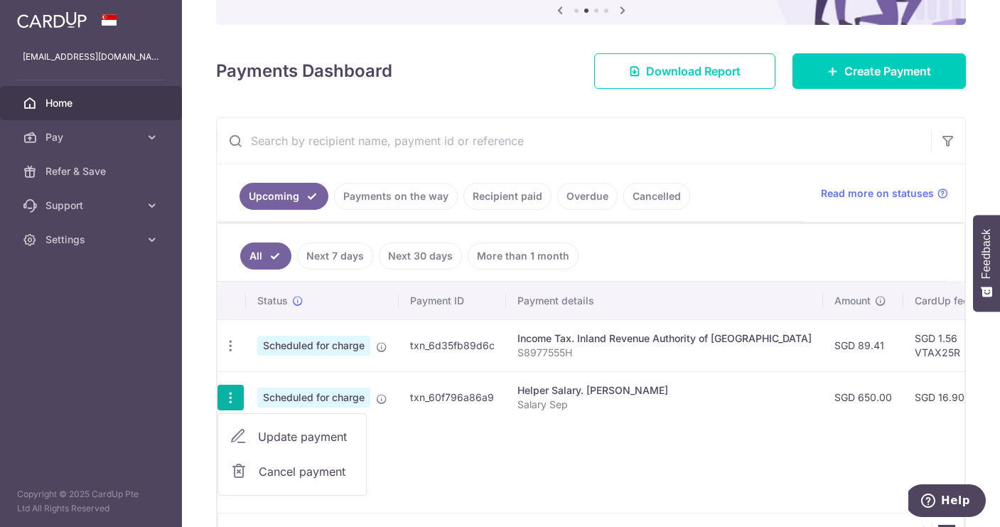
click at [288, 473] on span "Cancel payment" at bounding box center [306, 471] width 95 height 17
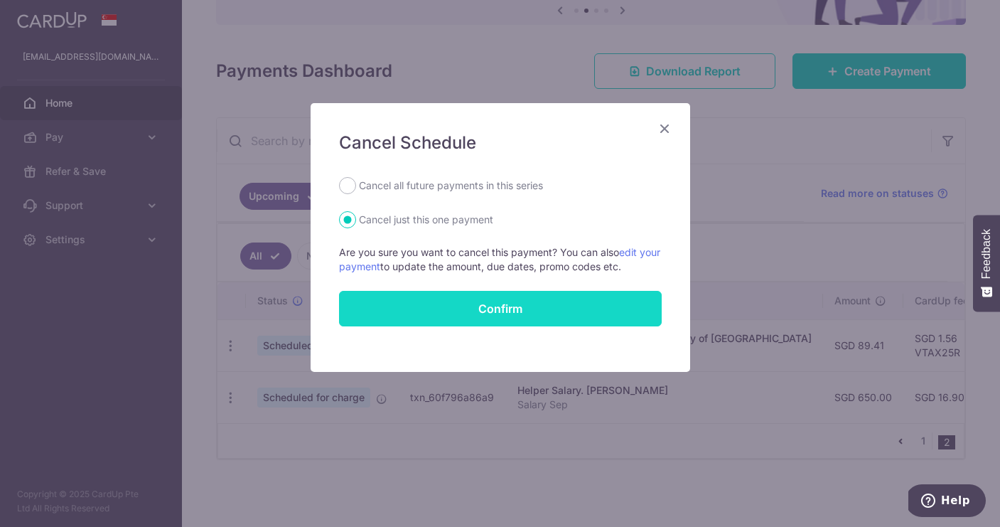
click at [571, 311] on button "Confirm" at bounding box center [500, 309] width 323 height 36
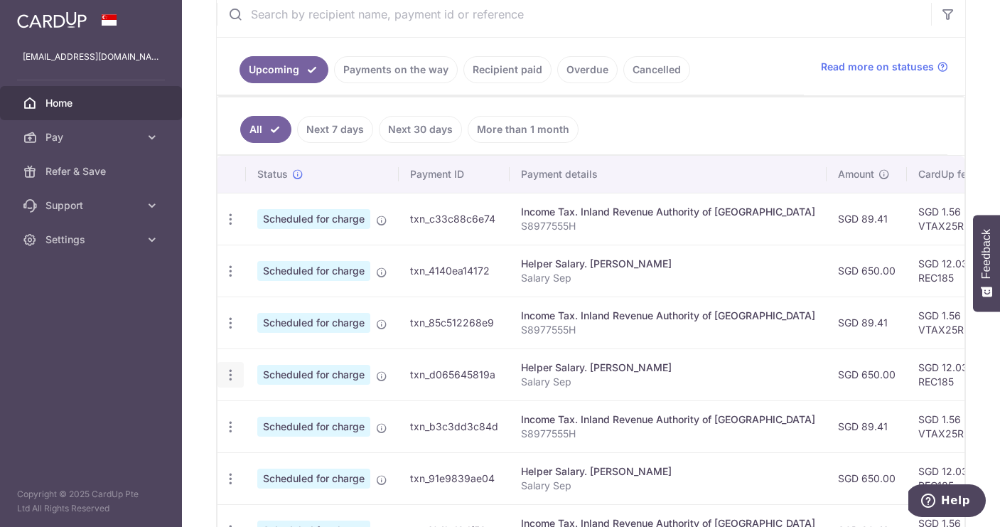
click at [225, 227] on icon "button" at bounding box center [230, 219] width 15 height 15
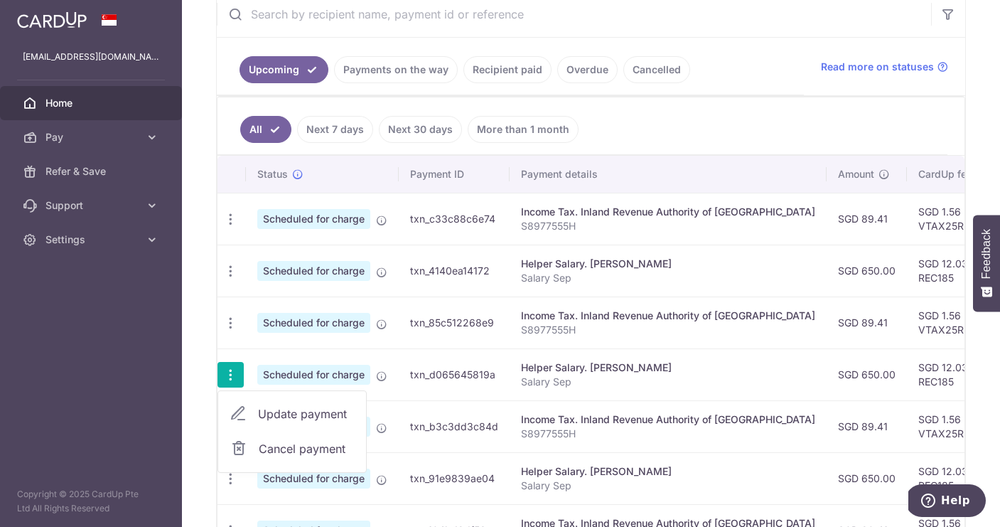
click at [291, 414] on span "Update payment" at bounding box center [306, 413] width 97 height 17
radio input "true"
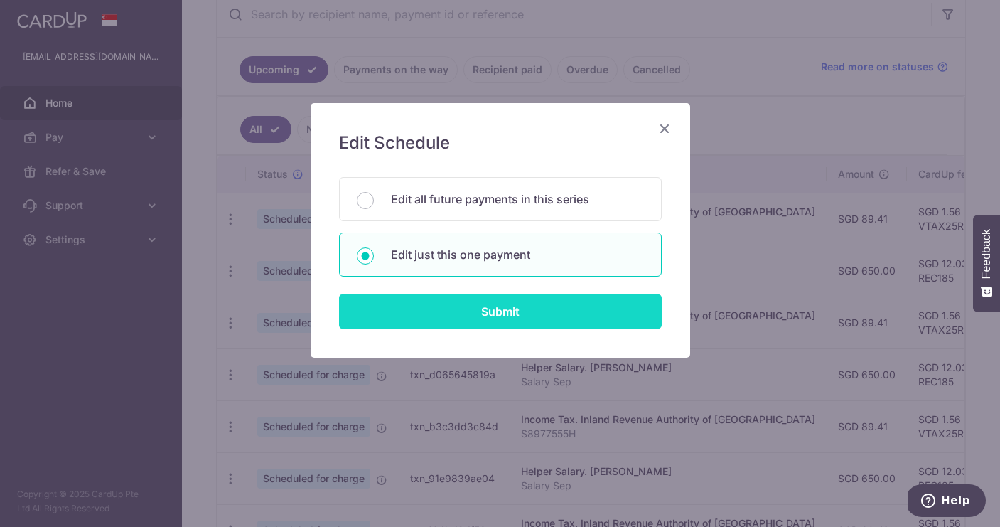
click at [465, 316] on input "Submit" at bounding box center [500, 312] width 323 height 36
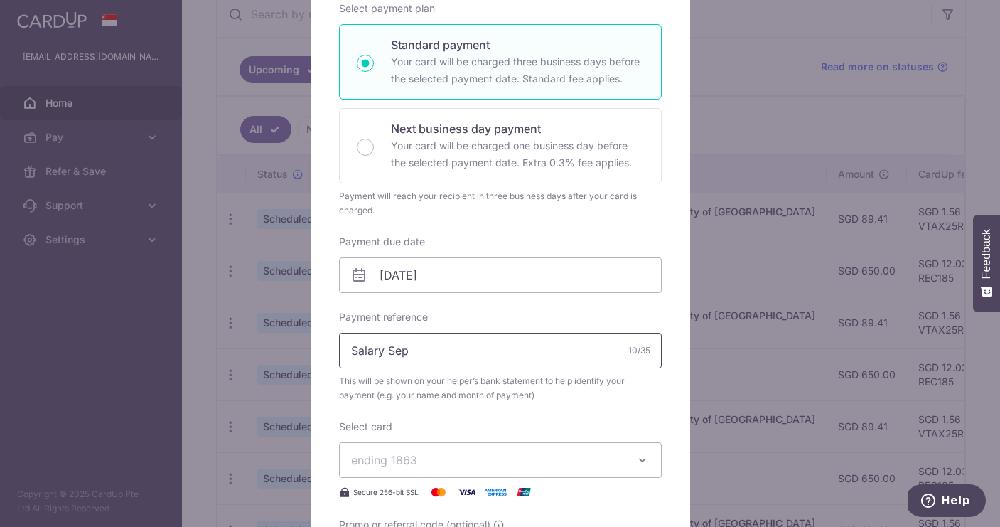
scroll to position [235, 0]
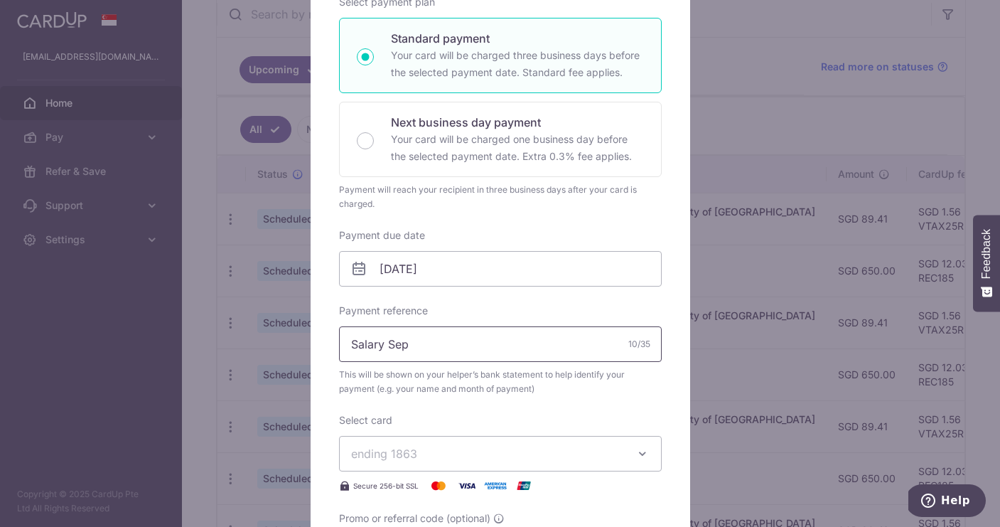
click at [448, 346] on input "Salary Sep" at bounding box center [500, 344] width 323 height 36
type input "Salary Oct"
click at [480, 272] on input "01/11/2025" at bounding box center [500, 269] width 323 height 36
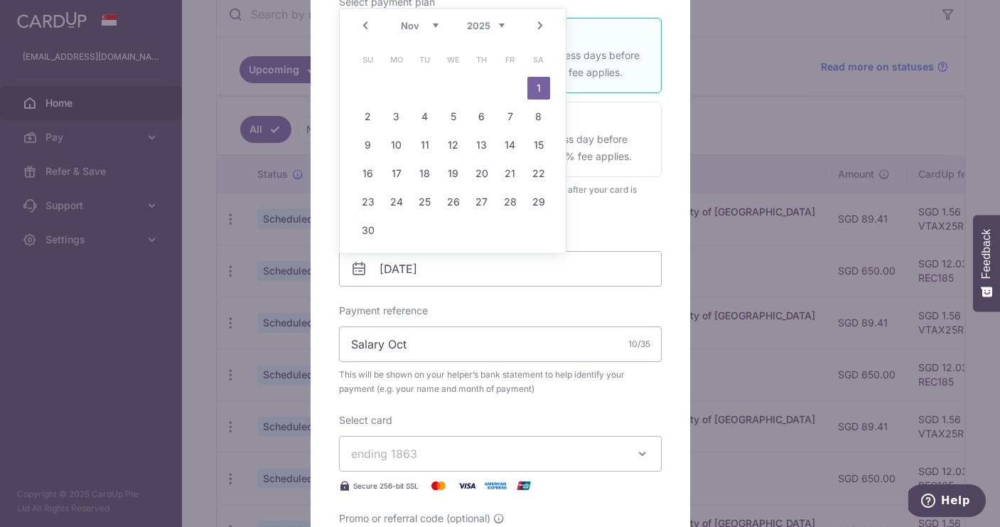
click at [366, 25] on link "Prev" at bounding box center [365, 25] width 17 height 17
click at [511, 200] on link "31" at bounding box center [510, 202] width 23 height 23
type input "[DATE]"
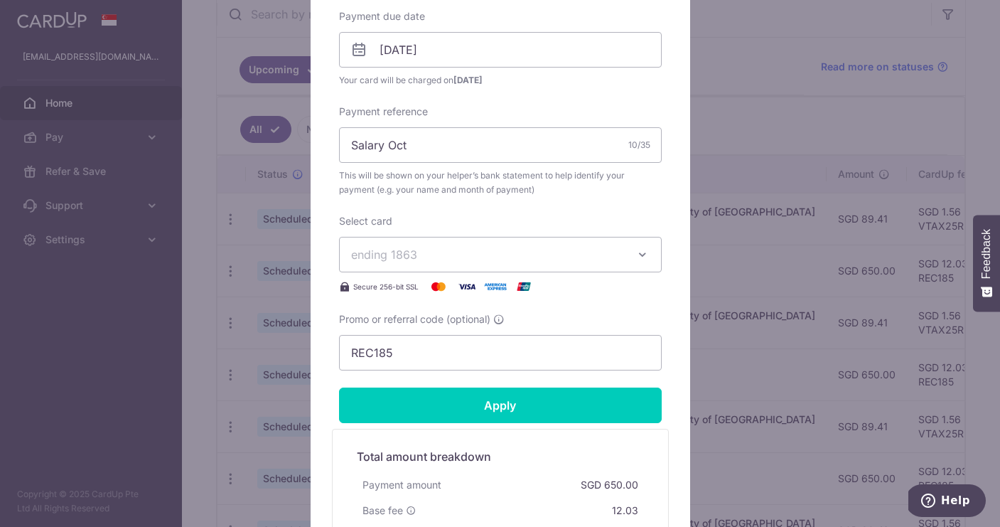
scroll to position [525, 0]
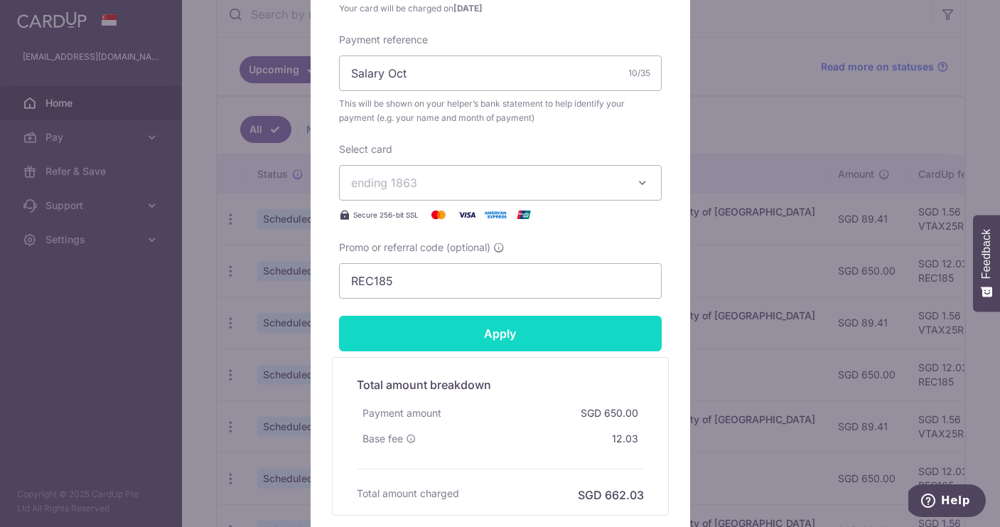
click at [550, 323] on input "Apply" at bounding box center [500, 334] width 323 height 36
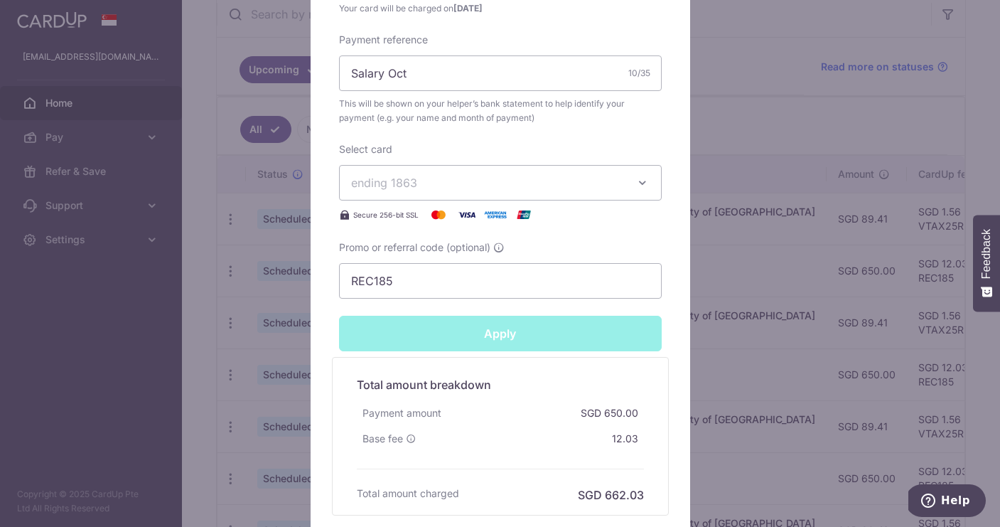
type input "Successfully Applied"
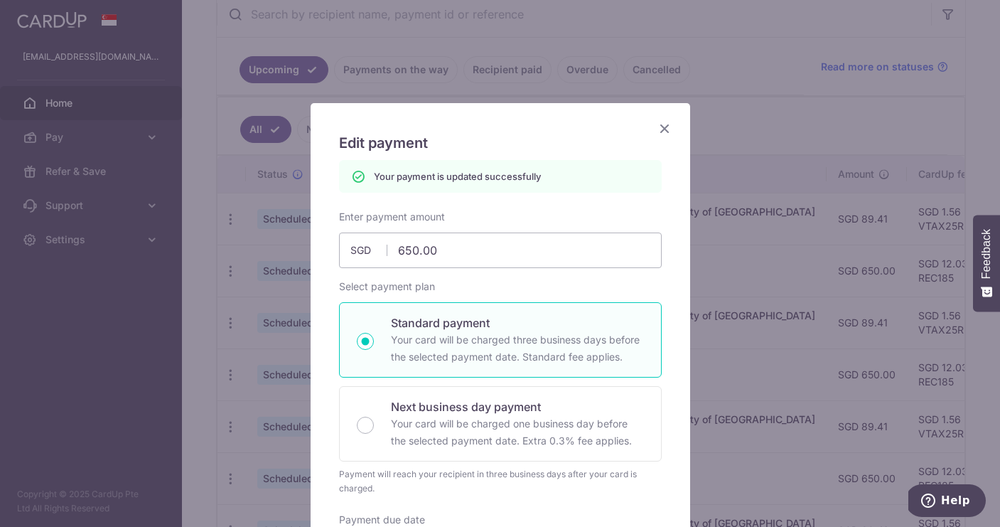
scroll to position [0, 0]
click at [661, 131] on icon "Close" at bounding box center [664, 128] width 17 height 18
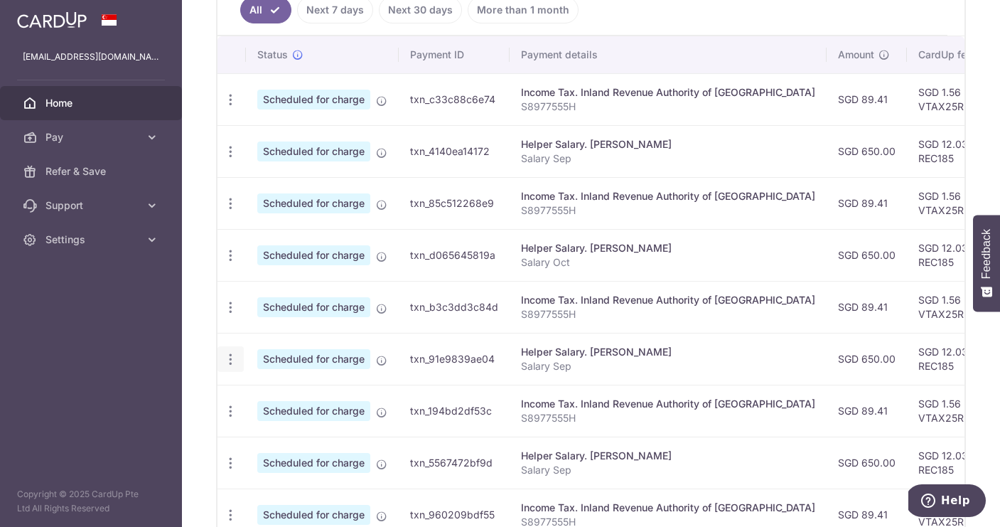
click at [230, 107] on icon "button" at bounding box center [230, 99] width 15 height 15
click at [296, 401] on span "Update payment" at bounding box center [306, 398] width 97 height 17
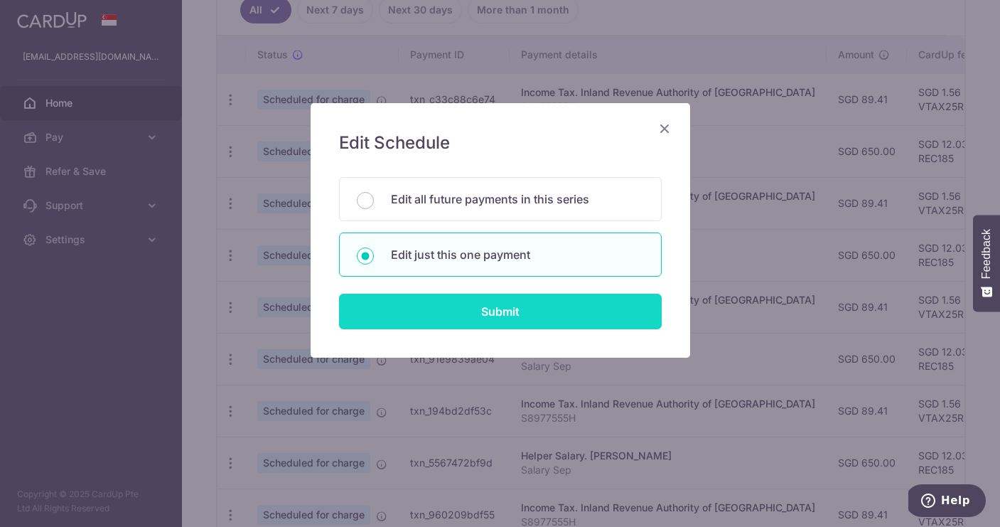
click at [495, 306] on input "Submit" at bounding box center [500, 312] width 323 height 36
radio input "true"
type input "650.00"
type input "[DATE]"
type input "Salary Sep"
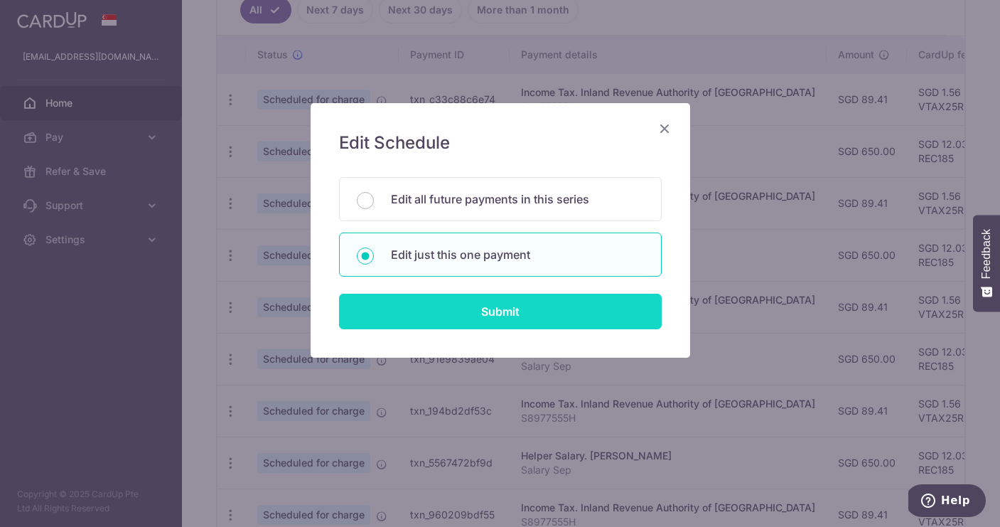
type input "REC185"
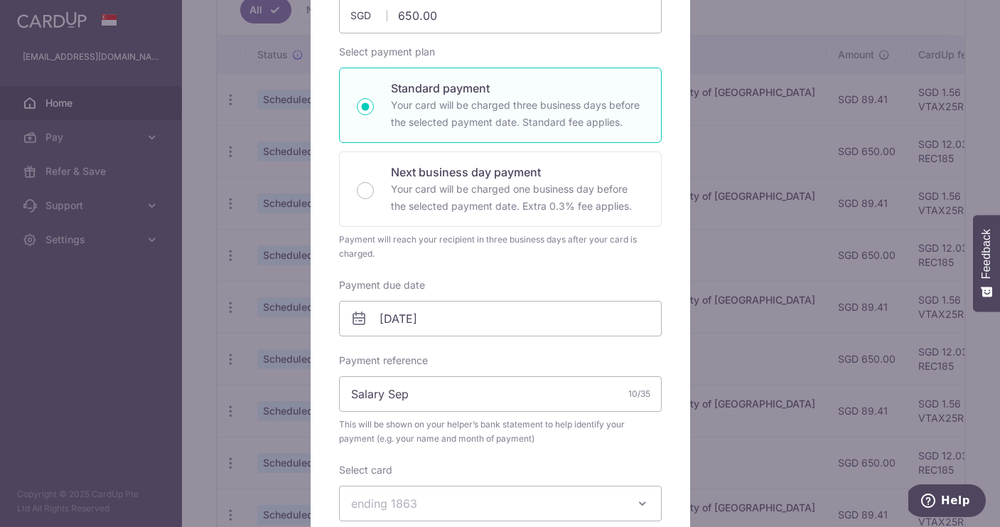
scroll to position [201, 0]
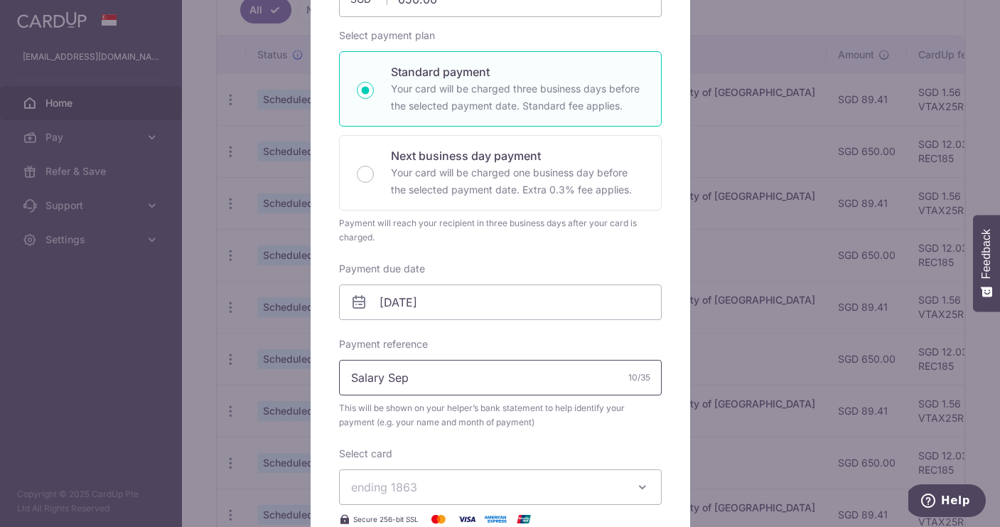
click at [424, 381] on input "Salary Sep" at bounding box center [500, 378] width 323 height 36
type input "Salary Nov"
click at [454, 299] on input "[DATE]" at bounding box center [500, 302] width 323 height 36
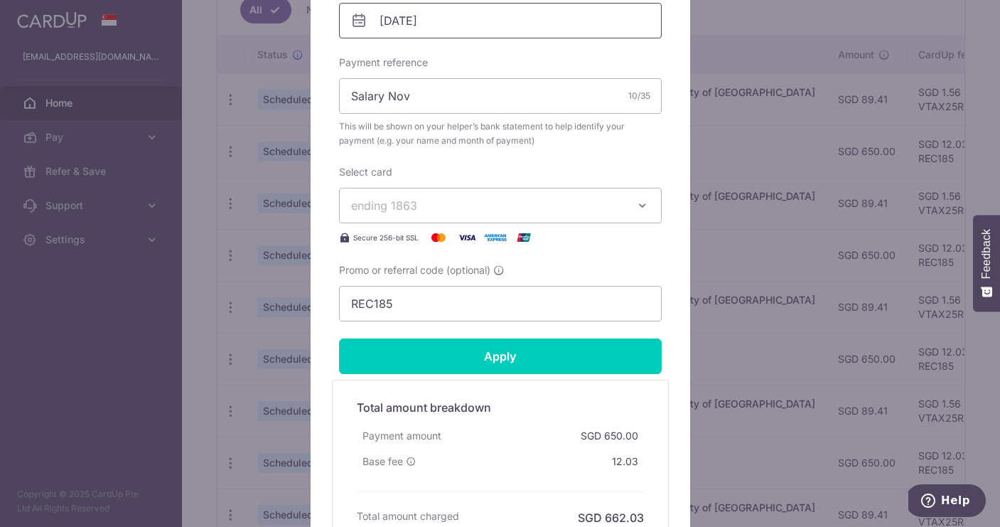
scroll to position [483, 0]
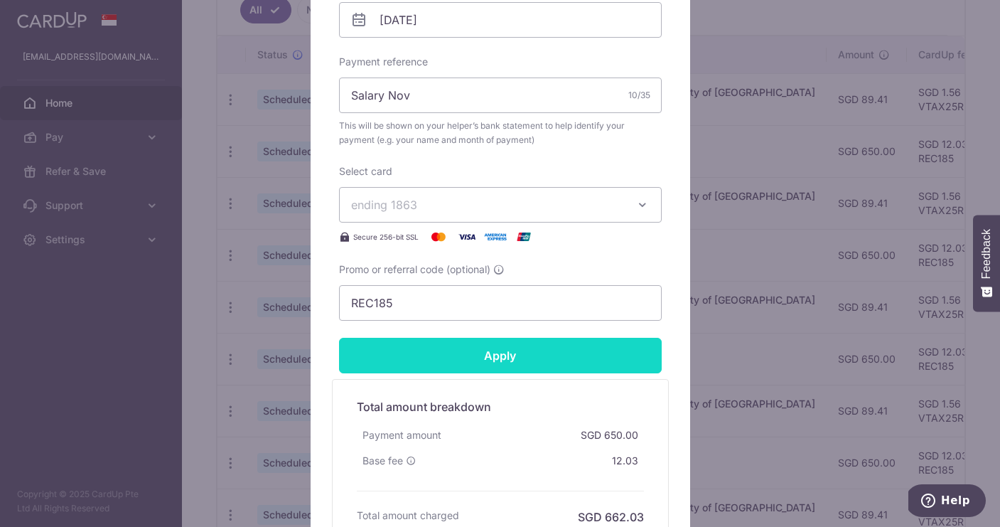
click at [546, 354] on input "Apply" at bounding box center [500, 356] width 323 height 36
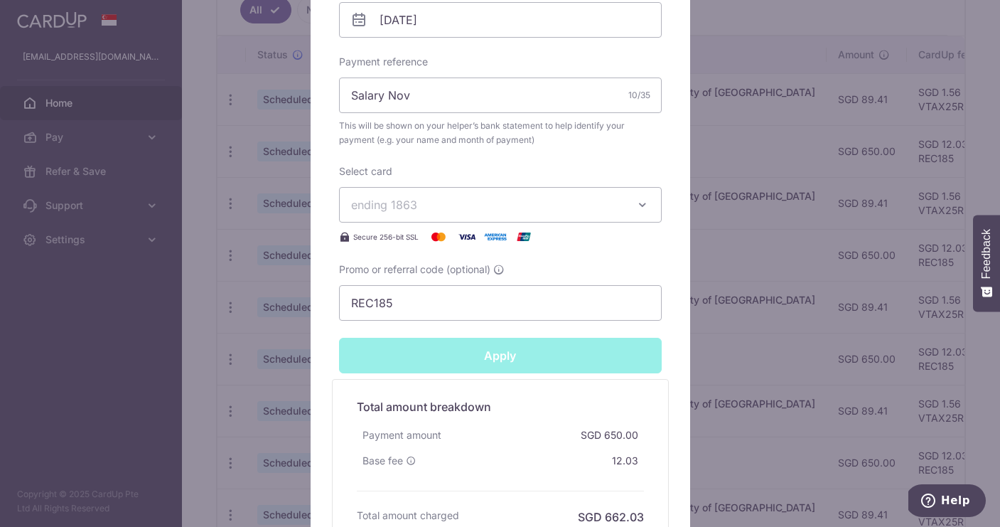
type input "Successfully Applied"
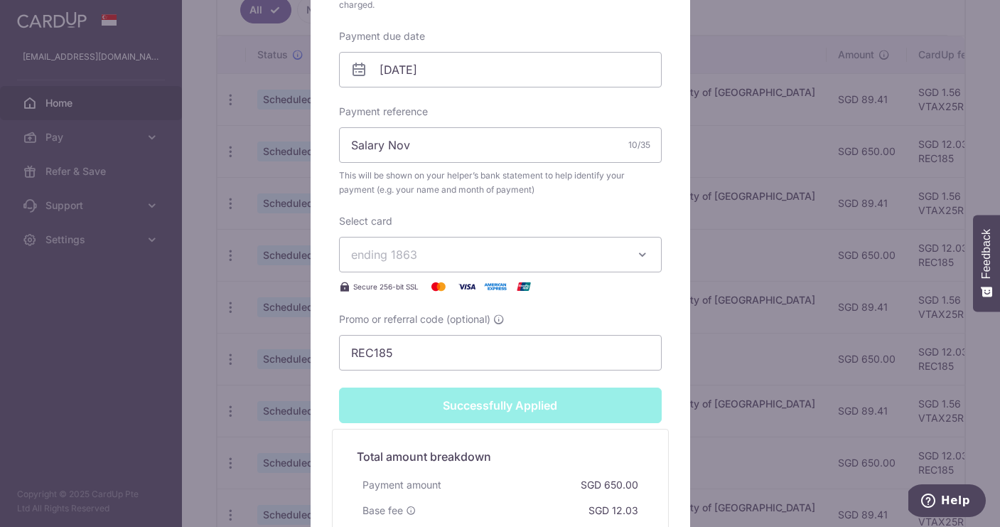
scroll to position [74, 0]
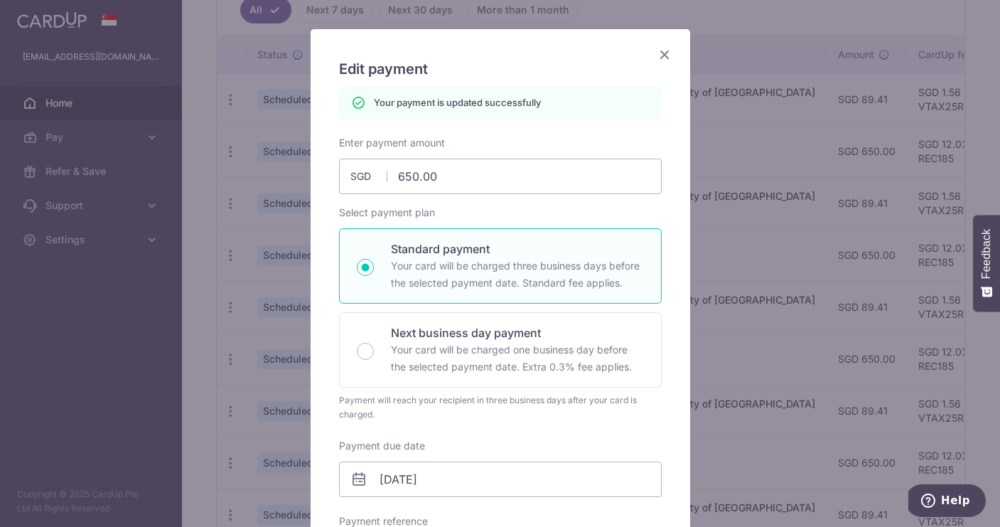
click at [665, 55] on icon "Close" at bounding box center [664, 54] width 17 height 18
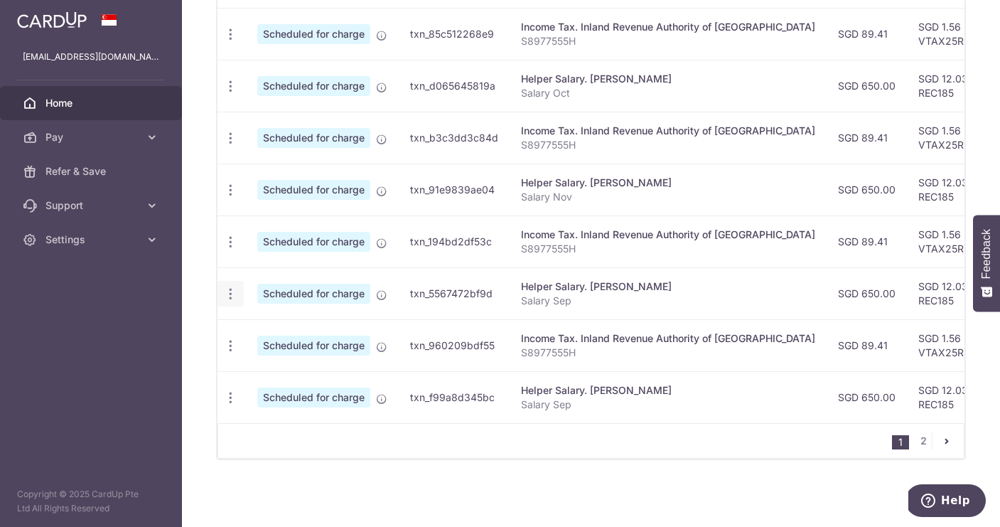
click at [289, 336] on span "Update payment" at bounding box center [306, 332] width 97 height 17
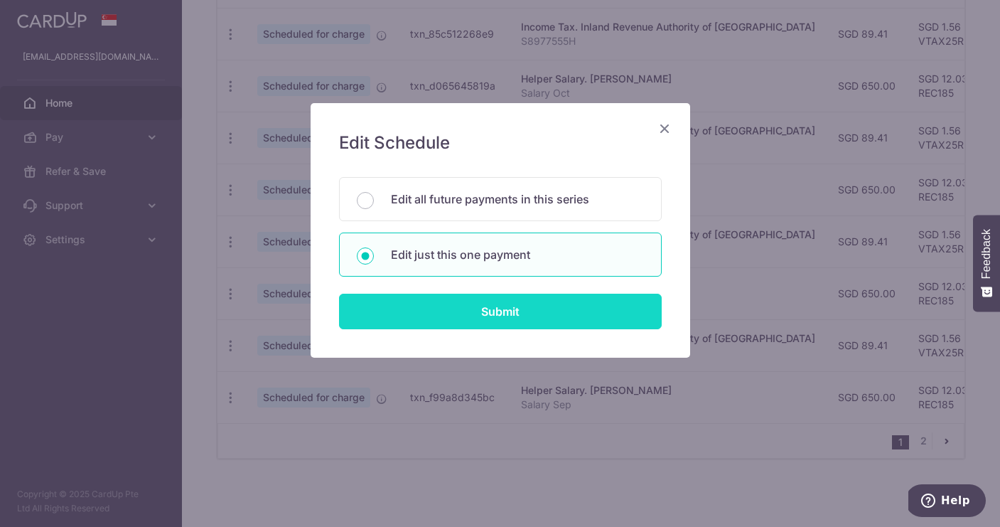
click at [522, 313] on input "Submit" at bounding box center [500, 312] width 323 height 36
radio input "true"
type input "650.00"
type input "01/01/2026"
type input "Salary Sep"
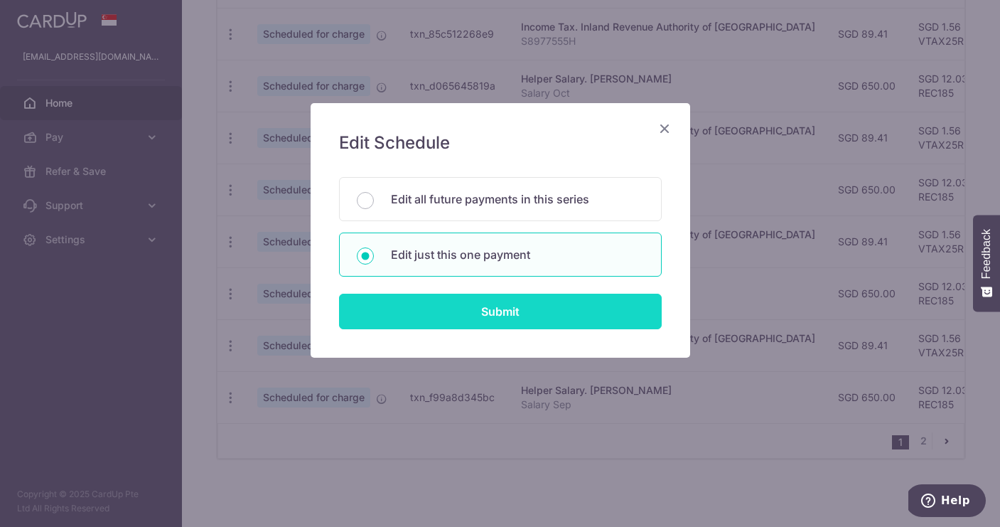
type input "REC185"
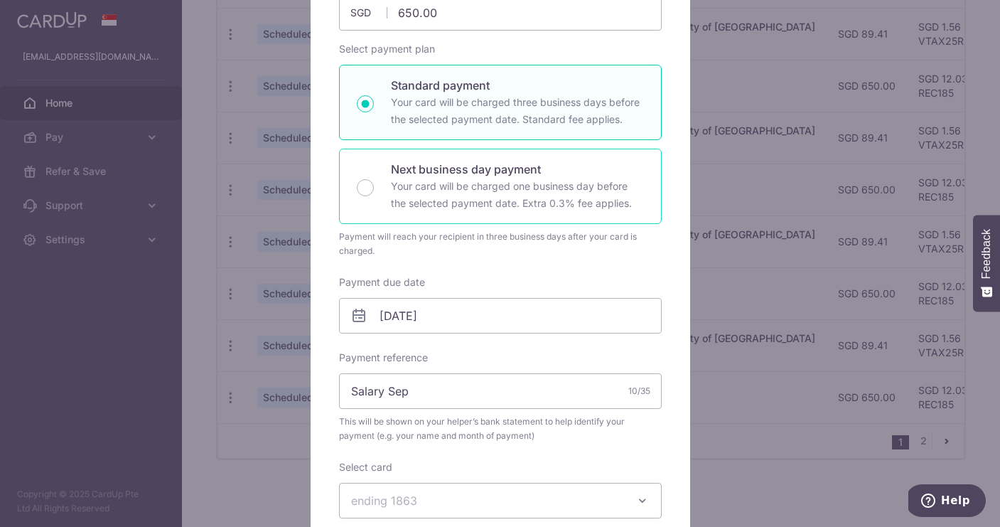
scroll to position [188, 0]
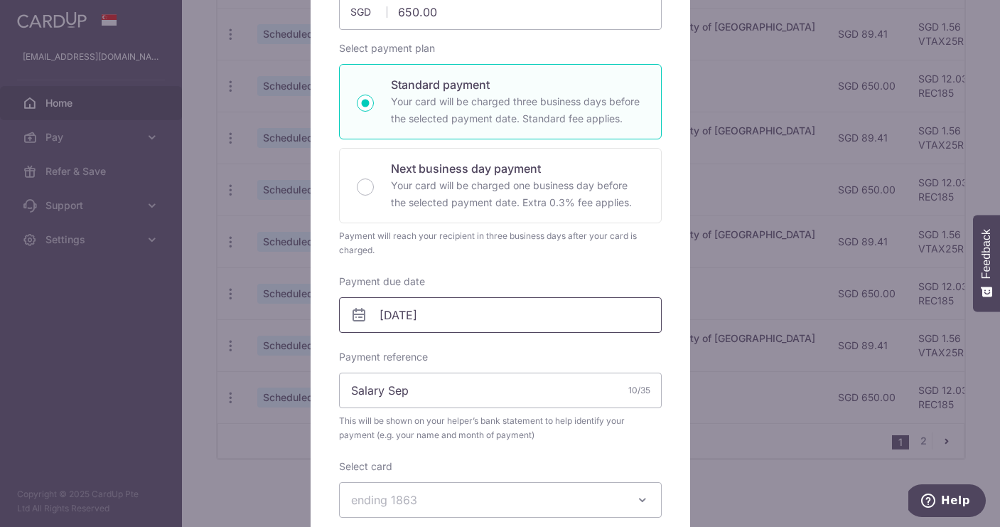
click at [502, 313] on input "01/01/2026" at bounding box center [500, 315] width 323 height 36
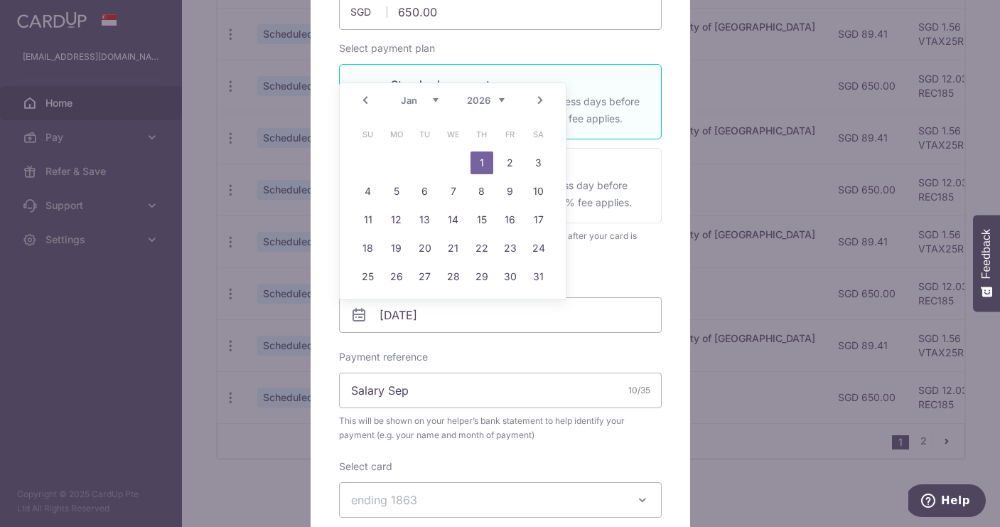
click at [362, 96] on link "Prev" at bounding box center [365, 100] width 17 height 17
click at [455, 277] on link "31" at bounding box center [453, 276] width 23 height 23
type input "[DATE]"
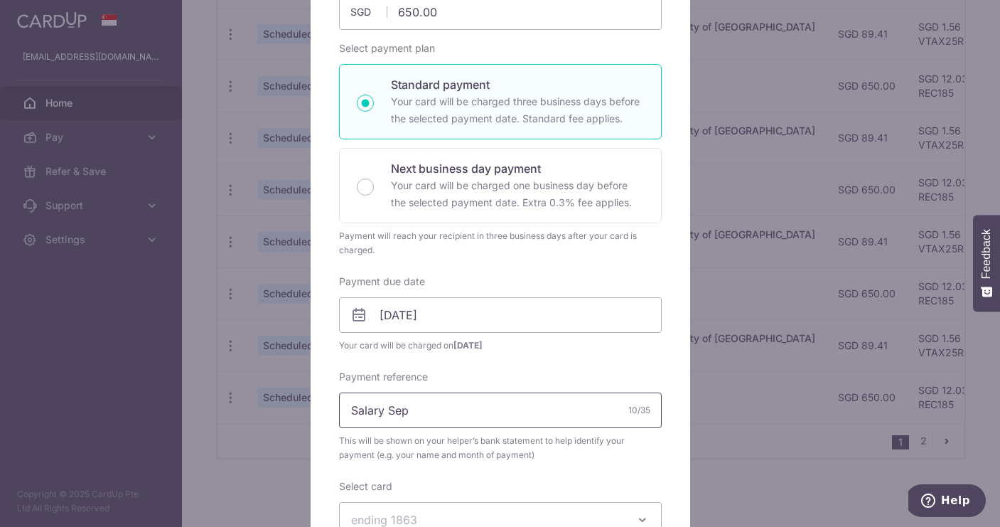
click at [491, 405] on input "Salary Sep" at bounding box center [500, 410] width 323 height 36
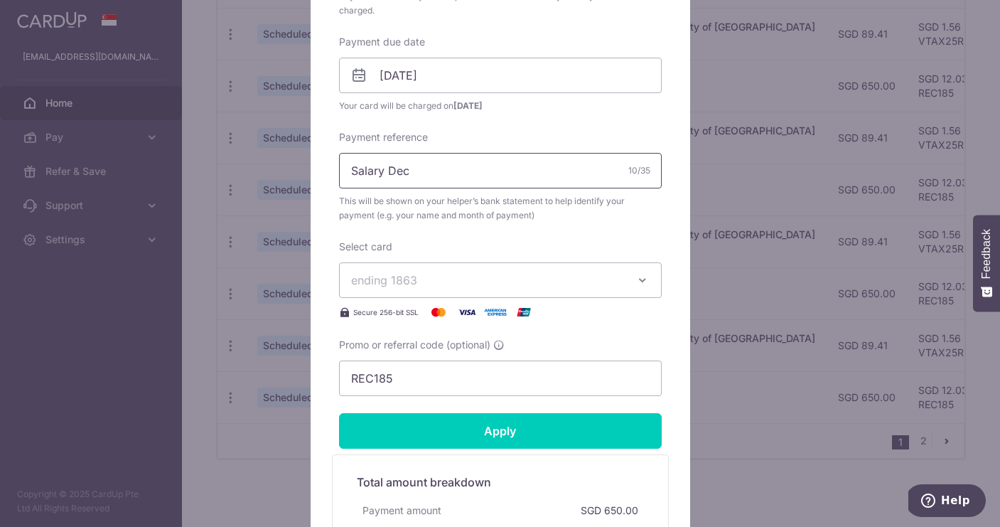
scroll to position [441, 0]
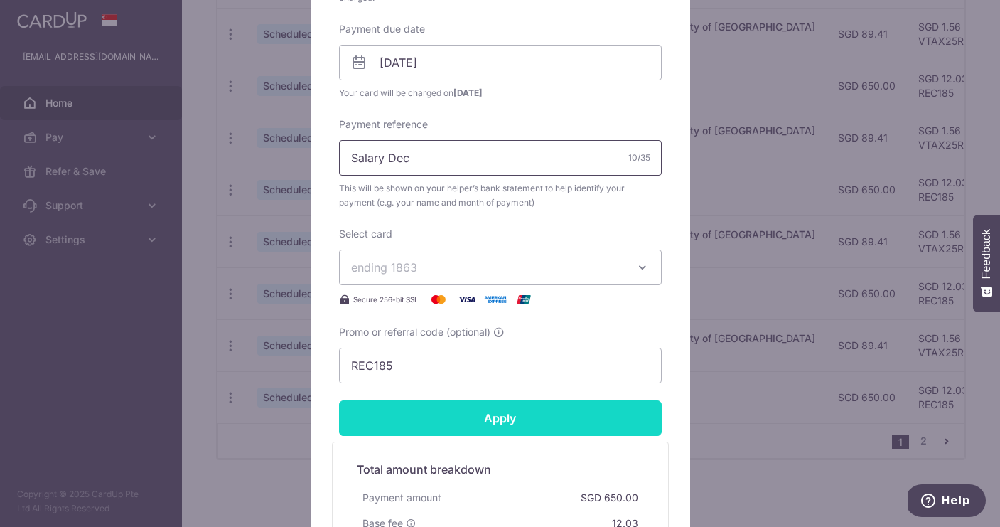
type input "Salary Dec"
click at [504, 413] on input "Apply" at bounding box center [500, 418] width 323 height 36
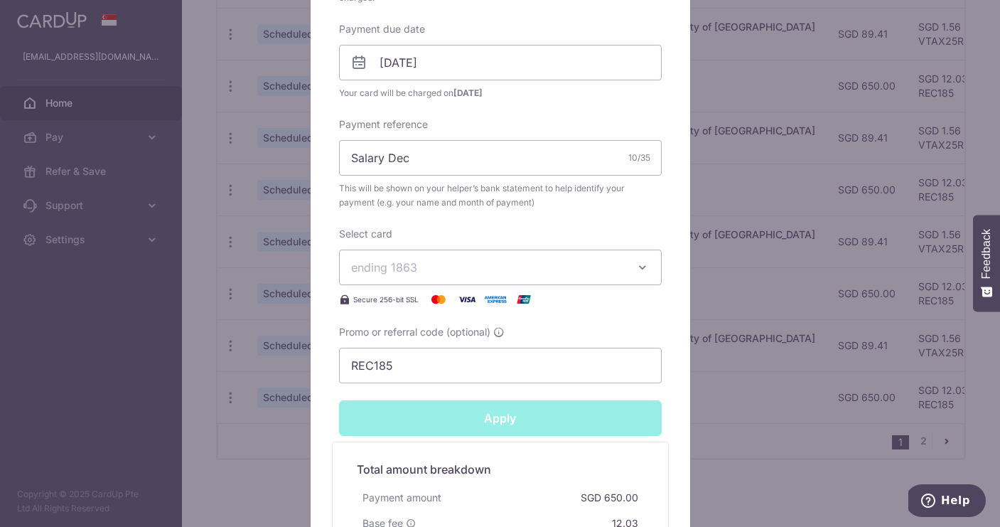
type input "Successfully Applied"
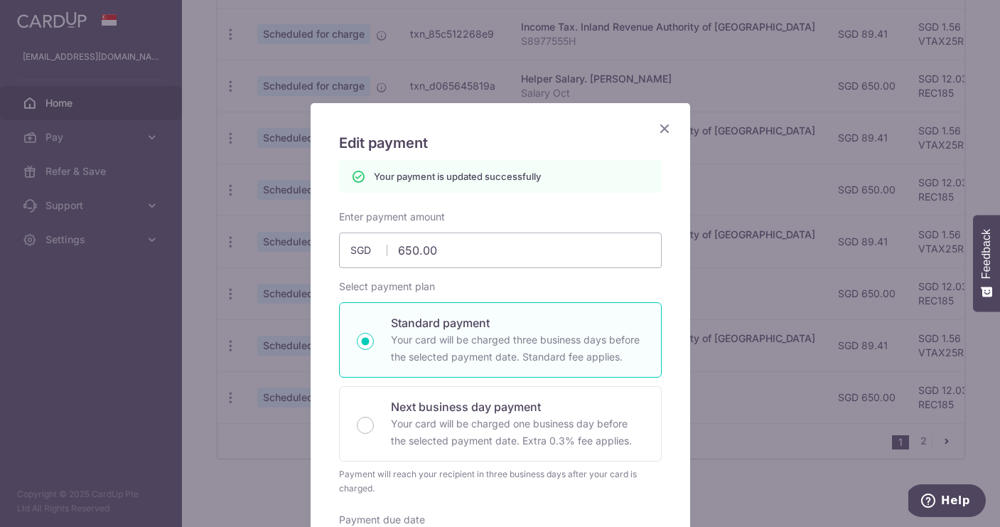
scroll to position [0, 0]
click at [664, 127] on icon "Close" at bounding box center [664, 128] width 17 height 18
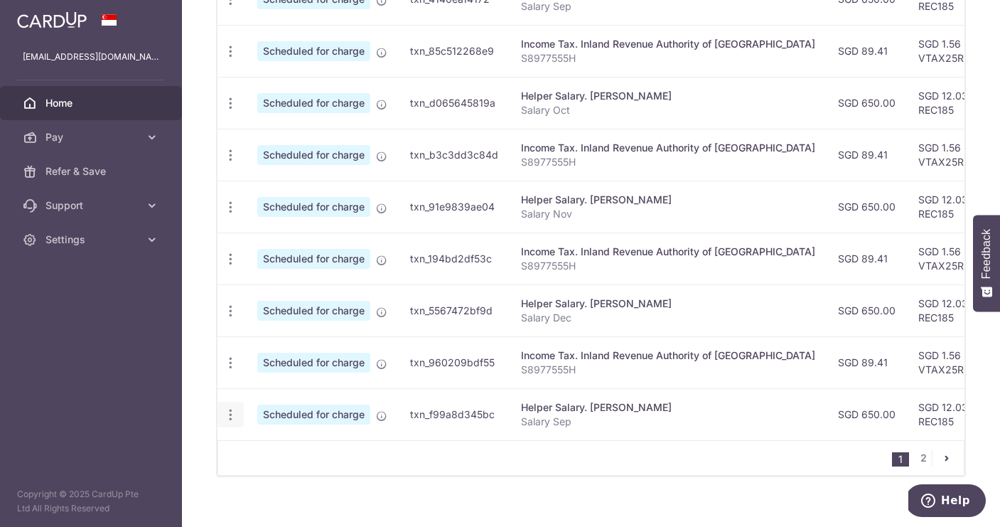
click at [296, 450] on span "Update payment" at bounding box center [306, 453] width 97 height 17
radio input "true"
type input "650.00"
type input "[DATE]"
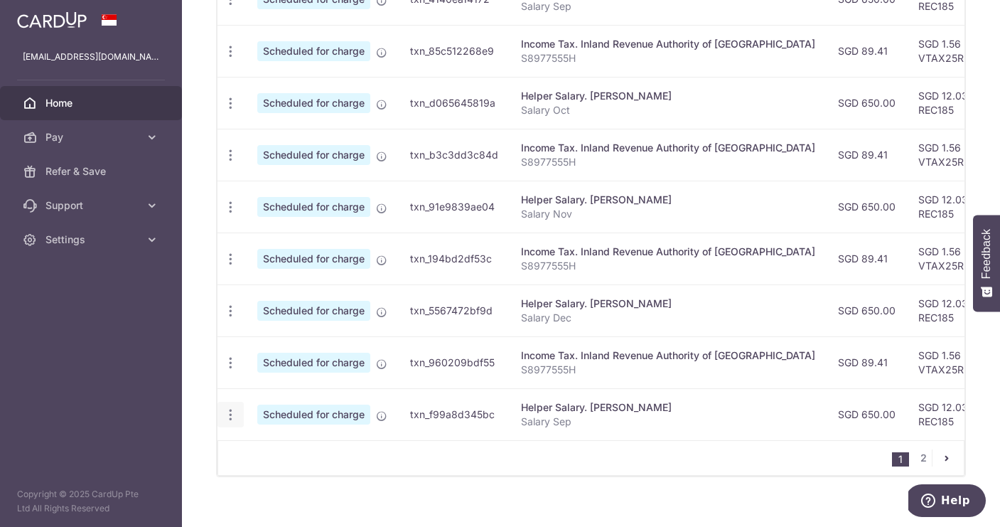
type input "Salary Sep"
type input "REC185"
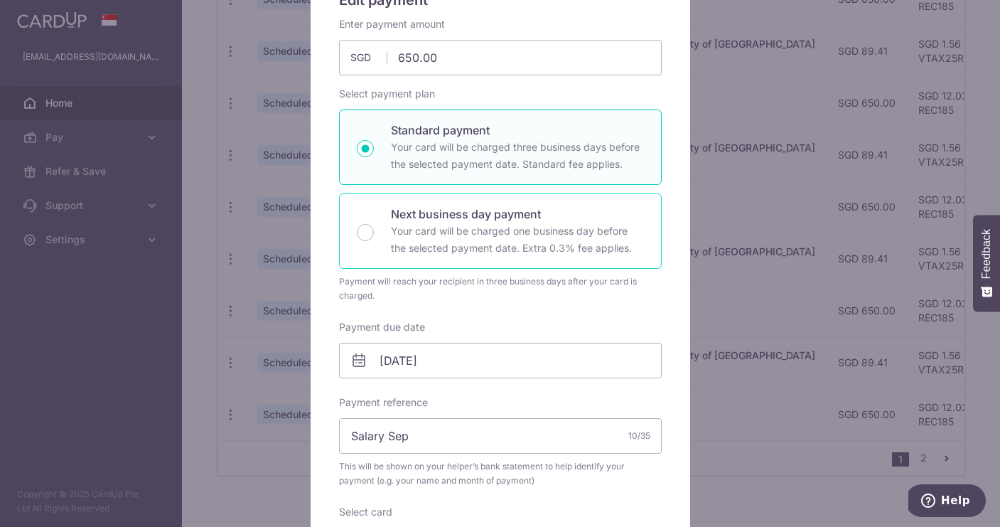
scroll to position [147, 0]
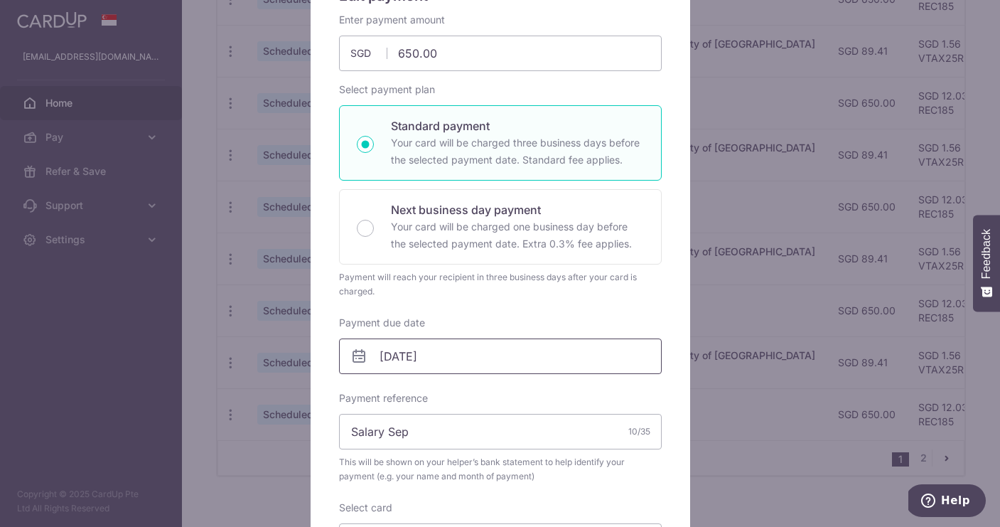
click at [451, 355] on input "[DATE]" at bounding box center [500, 356] width 323 height 36
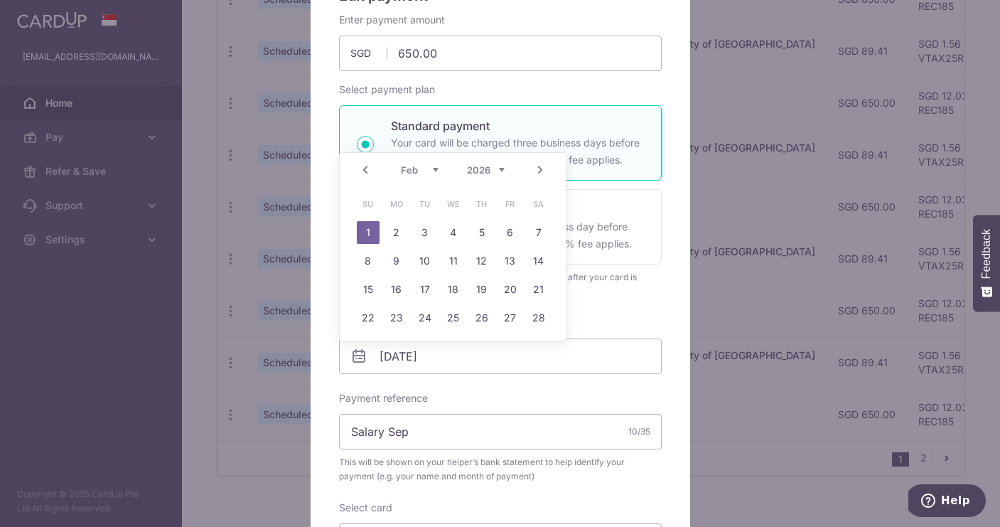
click at [363, 168] on link "Prev" at bounding box center [365, 169] width 17 height 17
click at [513, 349] on link "30" at bounding box center [510, 346] width 23 height 23
type input "[DATE]"
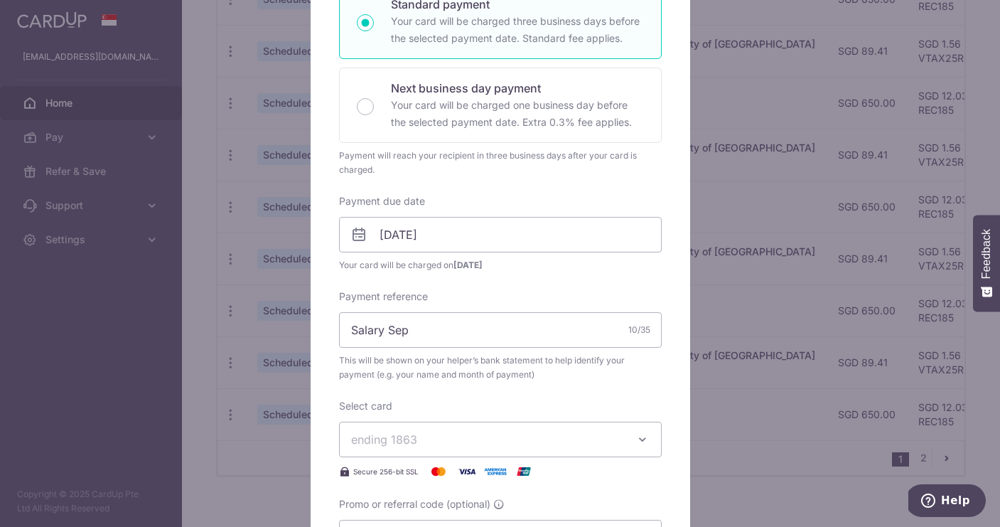
scroll to position [271, 0]
click at [496, 329] on input "Salary Sep" at bounding box center [500, 328] width 323 height 36
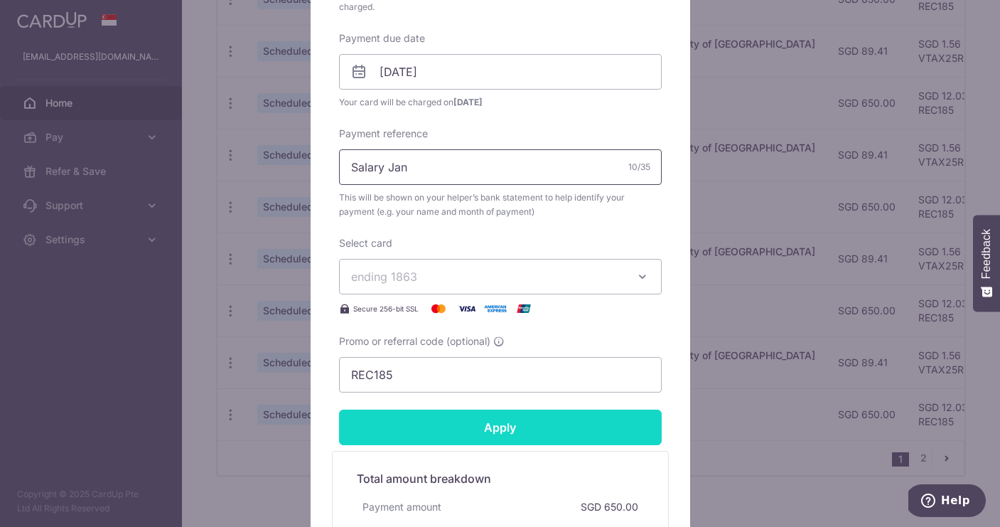
scroll to position [432, 0]
type input "Salary Jan"
click at [507, 420] on input "Apply" at bounding box center [500, 427] width 323 height 36
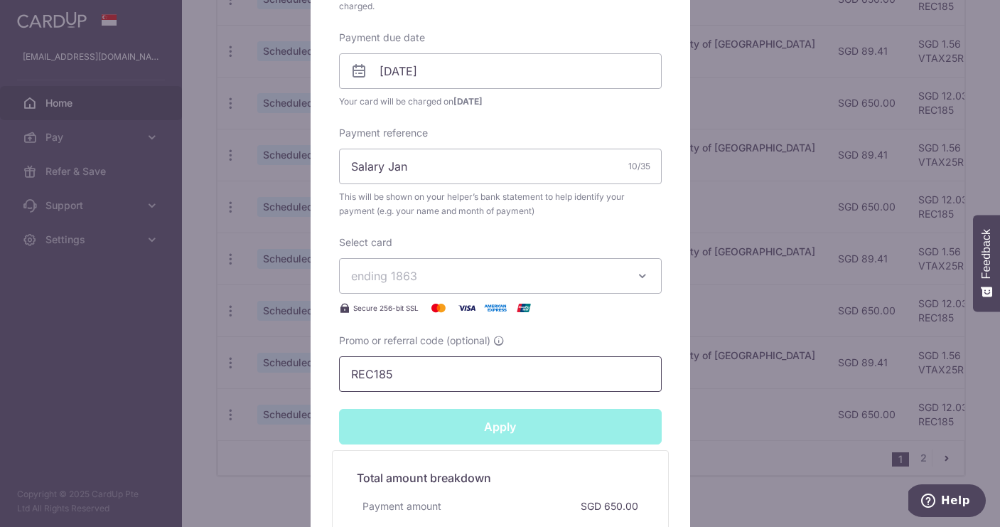
type input "Successfully Applied"
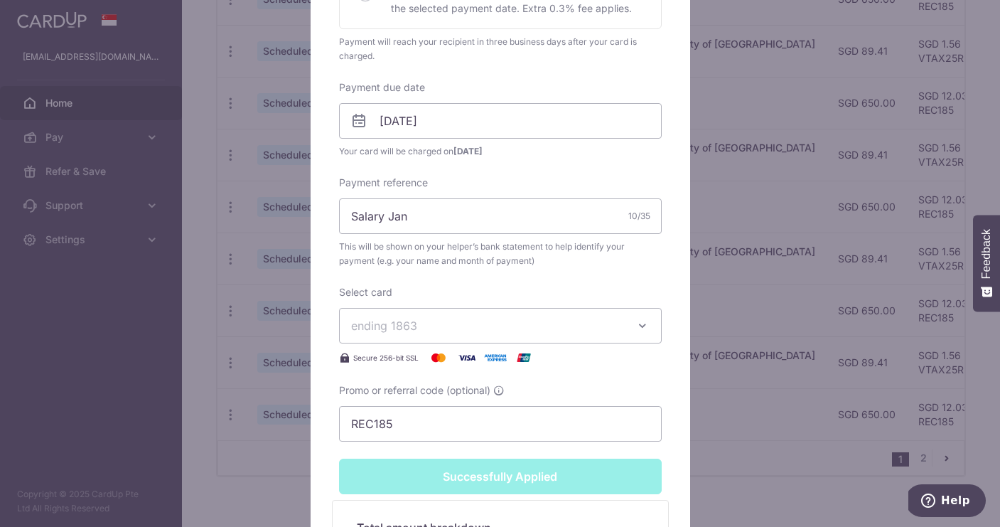
scroll to position [12, 0]
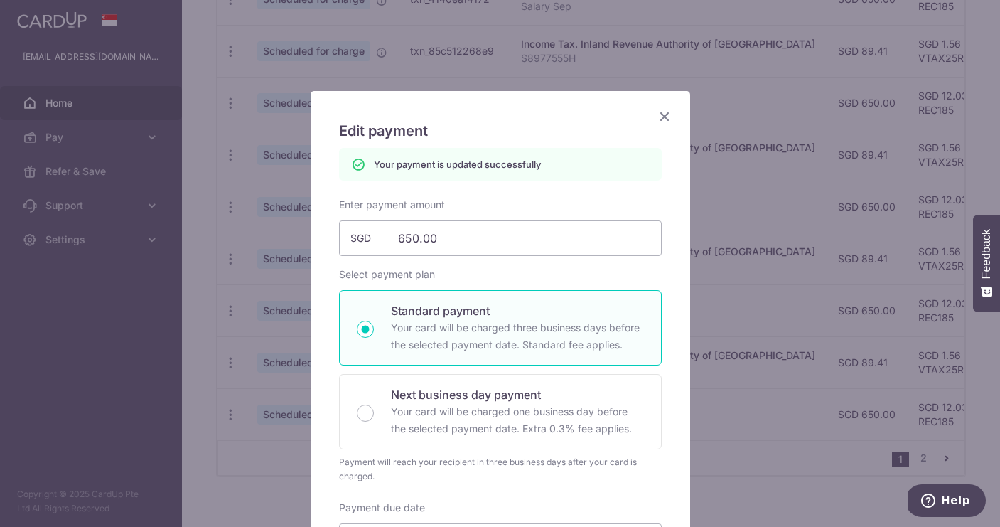
click at [666, 119] on icon "Close" at bounding box center [664, 116] width 17 height 18
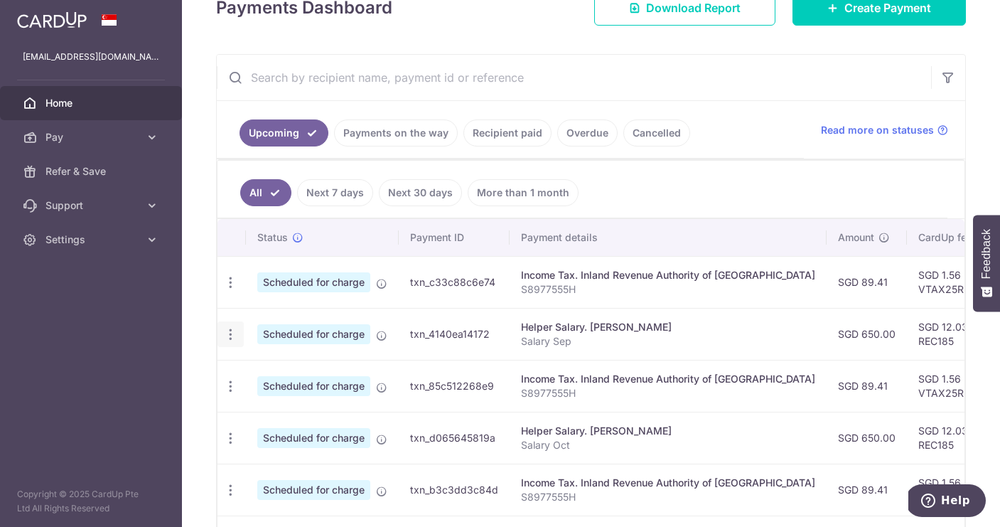
click at [229, 290] on icon "button" at bounding box center [230, 282] width 15 height 15
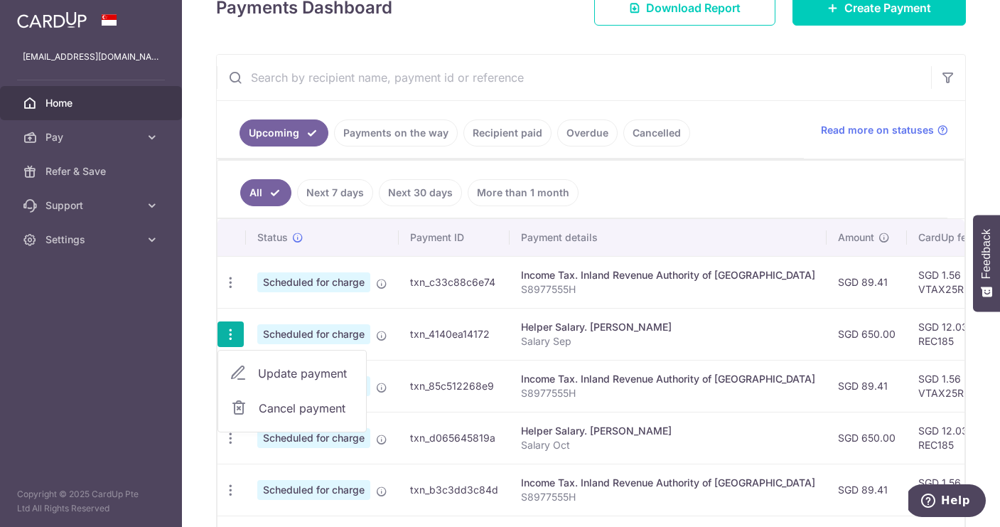
click at [508, 141] on link "Recipient paid" at bounding box center [507, 132] width 88 height 27
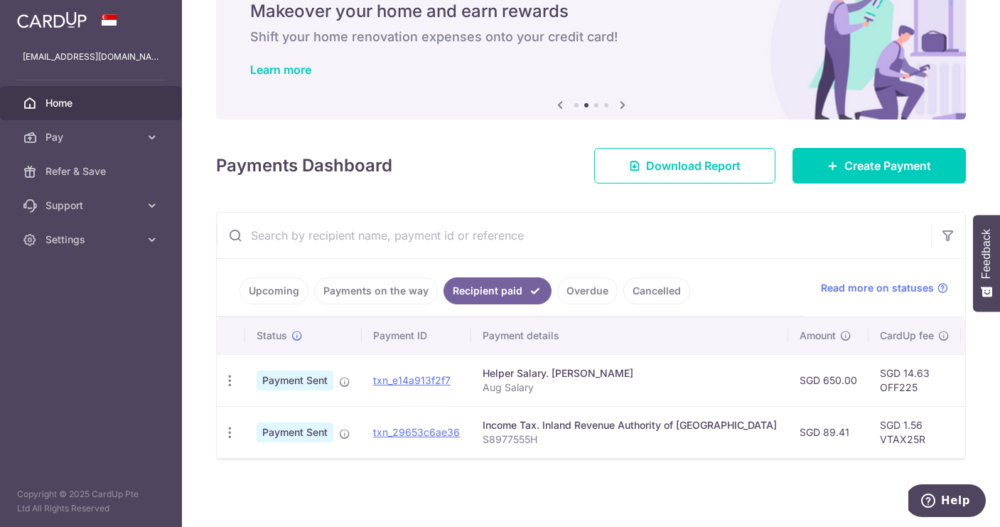
scroll to position [63, 0]
click at [412, 379] on link "txn_e14a913f2f7" at bounding box center [411, 380] width 77 height 12
